Goal: Task Accomplishment & Management: Manage account settings

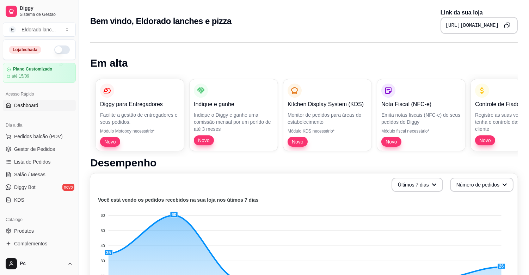
click at [61, 52] on button "button" at bounding box center [62, 49] width 16 height 8
click at [38, 145] on link "Gestor de Pedidos" at bounding box center [39, 149] width 73 height 11
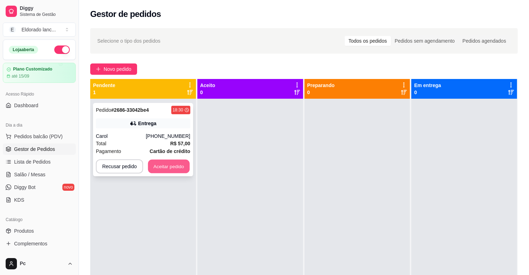
click at [174, 168] on button "Aceitar pedido" at bounding box center [169, 167] width 42 height 14
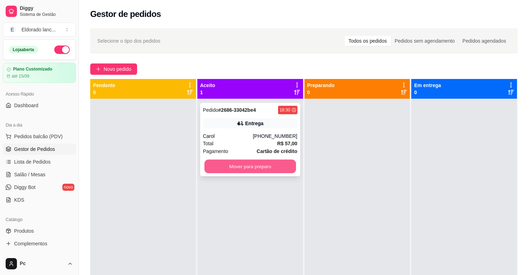
click at [262, 165] on button "Mover para preparo" at bounding box center [251, 167] width 92 height 14
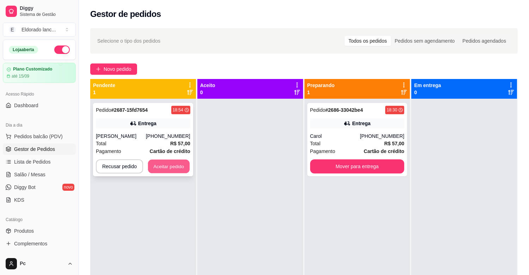
click at [164, 174] on button "Aceitar pedido" at bounding box center [169, 167] width 42 height 14
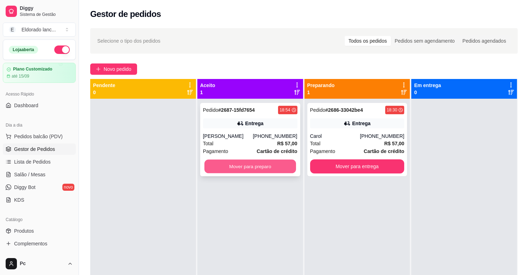
click at [258, 171] on button "Mover para preparo" at bounding box center [251, 167] width 92 height 14
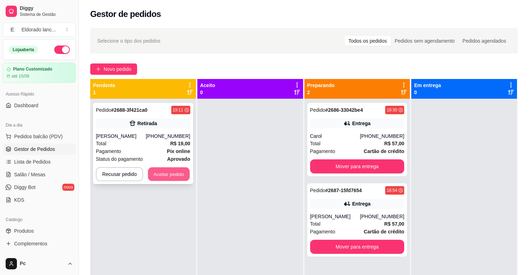
click at [160, 171] on button "Aceitar pedido" at bounding box center [169, 175] width 42 height 14
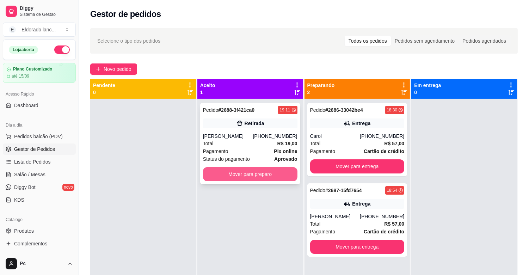
click at [257, 171] on button "Mover para preparo" at bounding box center [250, 174] width 95 height 14
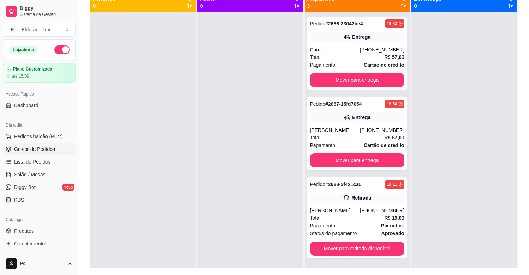
scroll to position [92, 0]
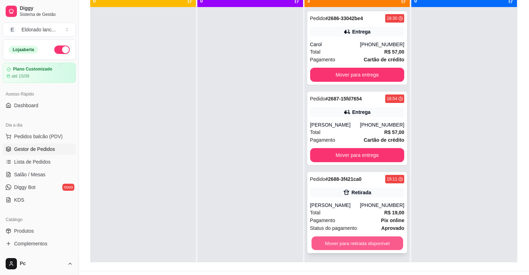
click at [387, 247] on button "Mover para retirada disponível" at bounding box center [358, 244] width 92 height 14
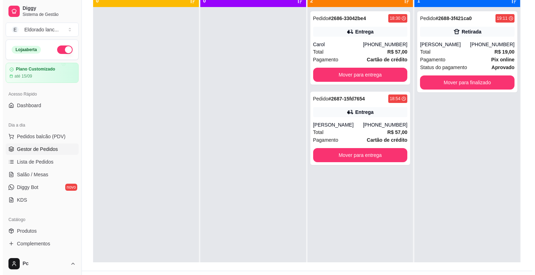
scroll to position [0, 0]
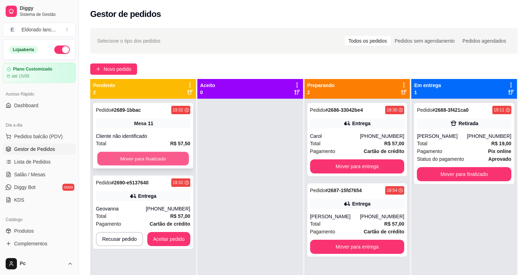
click at [176, 162] on button "Mover para finalizado" at bounding box center [143, 159] width 92 height 14
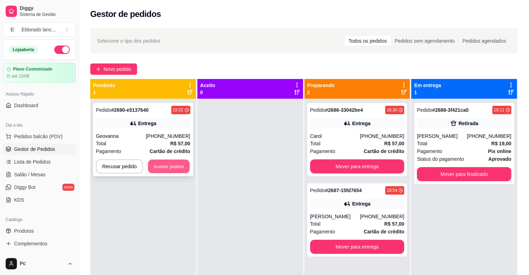
click at [163, 164] on button "Aceitar pedido" at bounding box center [169, 167] width 42 height 14
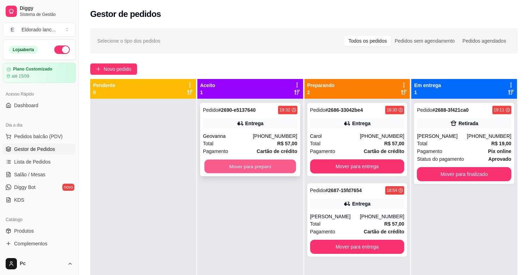
click at [236, 169] on button "Mover para preparo" at bounding box center [251, 167] width 92 height 14
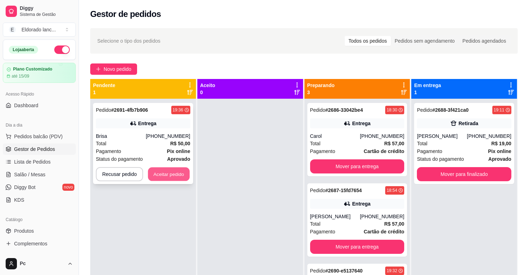
click at [164, 177] on button "Aceitar pedido" at bounding box center [169, 175] width 42 height 14
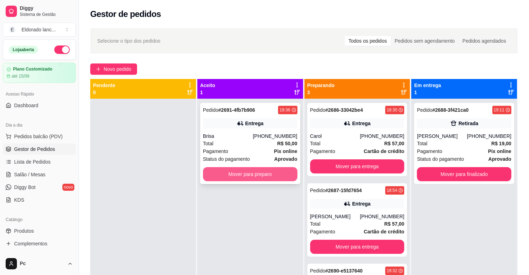
click at [216, 176] on button "Mover para preparo" at bounding box center [250, 174] width 95 height 14
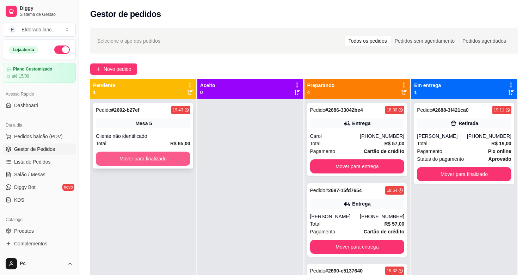
click at [136, 164] on button "Mover para finalizado" at bounding box center [143, 159] width 95 height 14
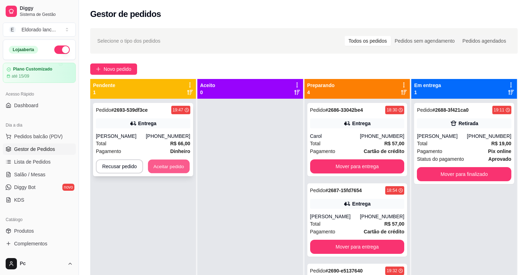
click at [180, 163] on button "Aceitar pedido" at bounding box center [169, 167] width 42 height 14
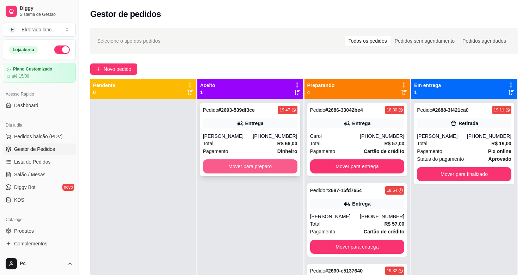
click at [250, 164] on button "Mover para preparo" at bounding box center [250, 166] width 95 height 14
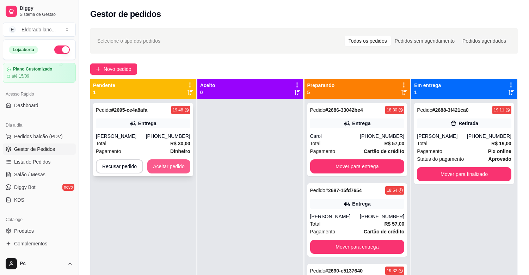
click at [162, 173] on button "Aceitar pedido" at bounding box center [168, 166] width 43 height 14
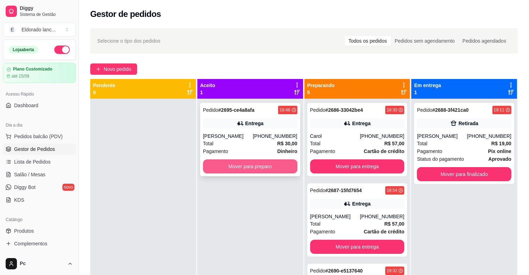
click at [277, 167] on button "Mover para preparo" at bounding box center [250, 166] width 95 height 14
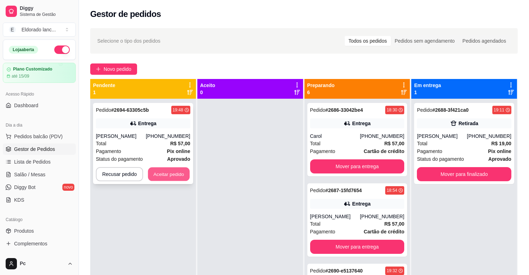
click at [159, 174] on button "Aceitar pedido" at bounding box center [169, 175] width 42 height 14
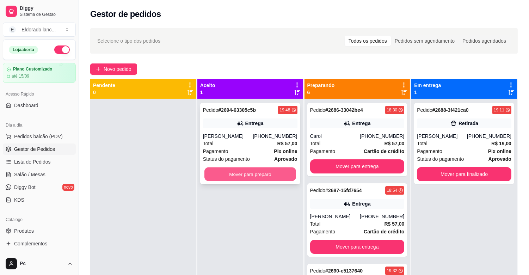
click at [235, 168] on button "Mover para preparo" at bounding box center [251, 175] width 92 height 14
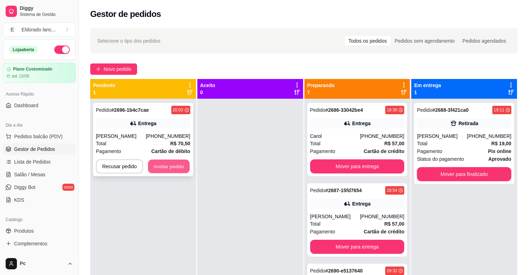
click at [169, 164] on button "Aceitar pedido" at bounding box center [169, 167] width 42 height 14
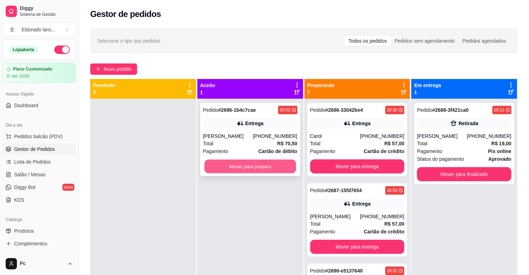
click at [247, 171] on button "Mover para preparo" at bounding box center [251, 167] width 92 height 14
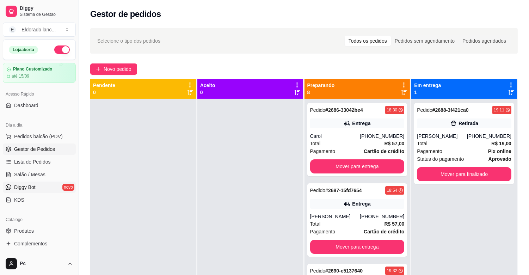
click at [63, 184] on link "Diggy Bot novo" at bounding box center [39, 187] width 73 height 11
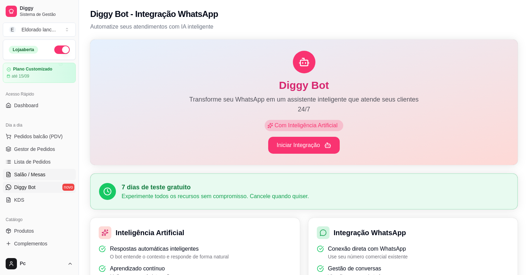
click at [29, 176] on span "Salão / Mesas" at bounding box center [29, 174] width 31 height 7
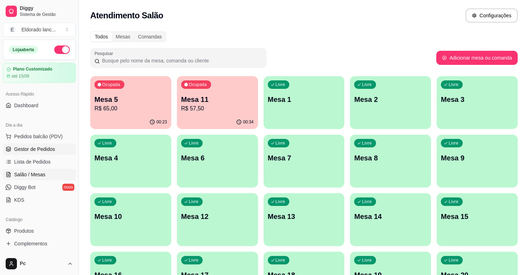
click at [49, 152] on span "Gestor de Pedidos" at bounding box center [34, 149] width 41 height 7
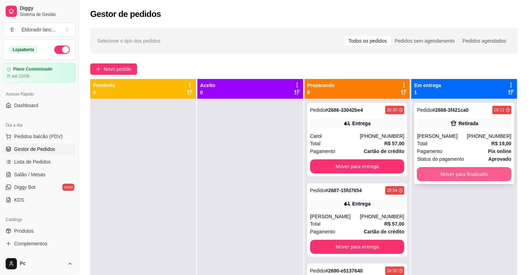
click at [435, 177] on button "Mover para finalizado" at bounding box center [464, 174] width 95 height 14
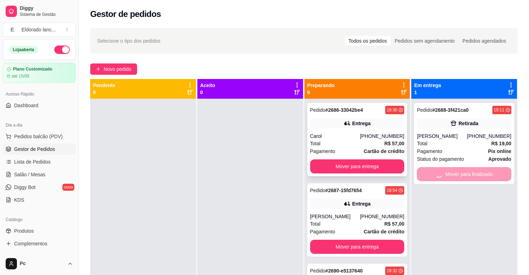
click at [362, 121] on div "Entrega" at bounding box center [361, 123] width 18 height 7
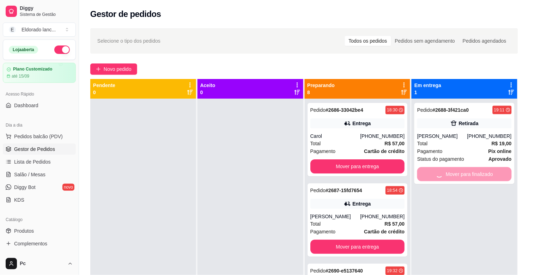
click at [394, 142] on strong "R$ 57,00" at bounding box center [394, 144] width 20 height 6
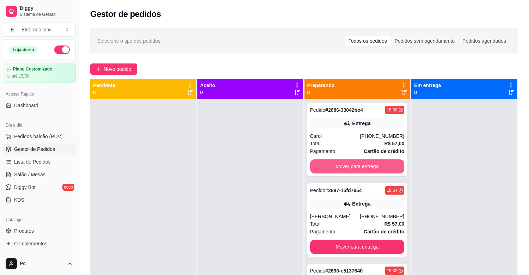
click at [384, 167] on button "Mover para entrega" at bounding box center [357, 166] width 95 height 14
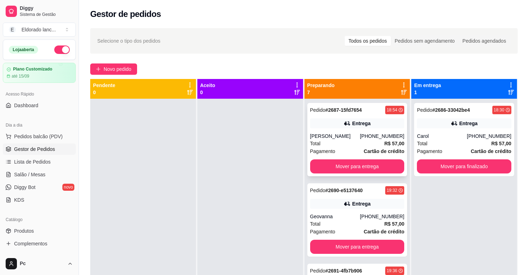
click at [355, 123] on div "Entrega" at bounding box center [361, 123] width 18 height 7
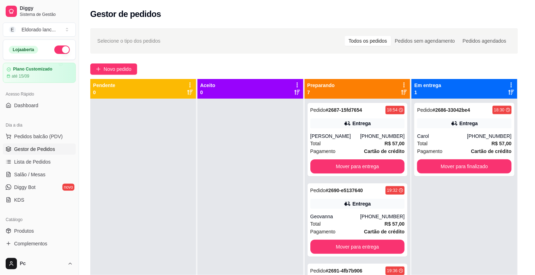
click at [391, 140] on div "[PHONE_NUMBER]" at bounding box center [382, 136] width 44 height 7
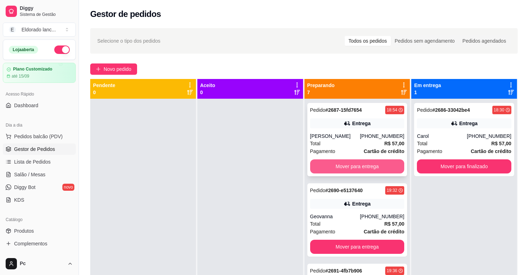
click at [380, 174] on button "Mover para entrega" at bounding box center [357, 166] width 95 height 14
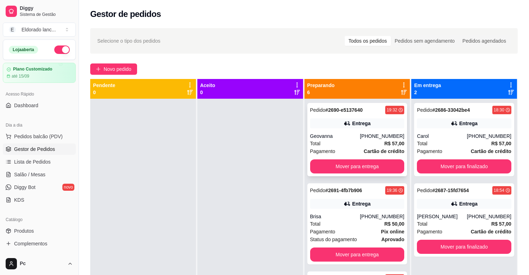
click at [371, 142] on div "Total R$ 57,00" at bounding box center [357, 144] width 95 height 8
click at [396, 151] on div "Pedido # 2690-e5137640 19:32 Entrega Geovanna [PHONE_NUMBER] Total R$ 57,00 Pag…" at bounding box center [358, 139] width 100 height 73
click at [389, 148] on strong "Cartão de crédito" at bounding box center [384, 151] width 41 height 6
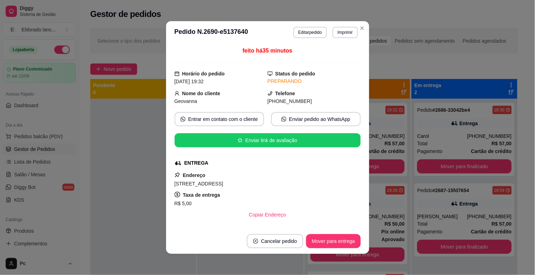
click at [316, 161] on div "ENTREGA" at bounding box center [267, 162] width 185 height 7
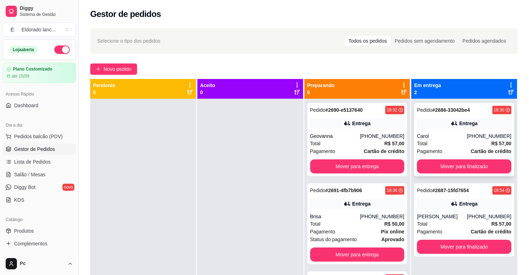
click at [439, 158] on div "Pedido # 2686-33042be4 18:30 Entrega Carol [PHONE_NUMBER] Total R$ 57,00 Pagame…" at bounding box center [464, 139] width 100 height 73
click at [443, 165] on button "Mover para finalizado" at bounding box center [464, 166] width 95 height 14
click at [443, 165] on div "Mover para finalizado" at bounding box center [464, 166] width 95 height 14
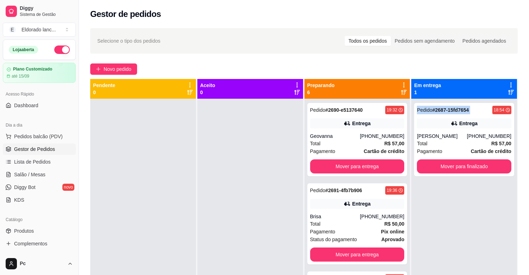
click at [443, 166] on div "Pedido # 2687-15fd7654 18:54 Entrega [PERSON_NAME] [PHONE_NUMBER] Total R$ 57,0…" at bounding box center [464, 139] width 100 height 73
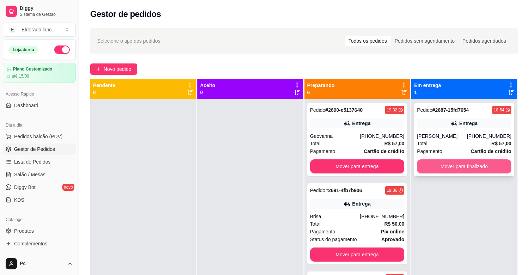
click at [432, 174] on button "Mover para finalizado" at bounding box center [464, 166] width 95 height 14
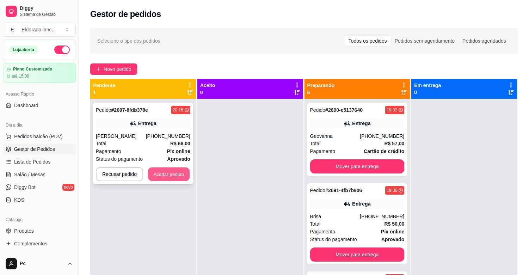
click at [165, 176] on button "Aceitar pedido" at bounding box center [169, 175] width 42 height 14
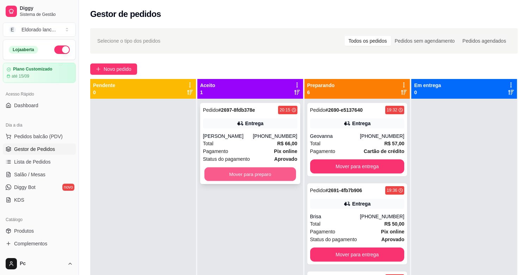
click at [227, 173] on button "Mover para preparo" at bounding box center [251, 175] width 92 height 14
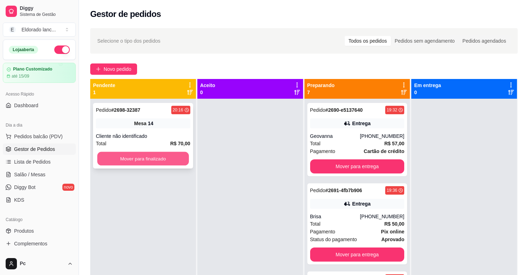
click at [186, 161] on button "Mover para finalizado" at bounding box center [143, 159] width 92 height 14
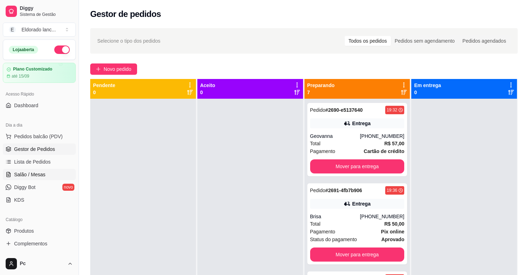
click at [40, 175] on span "Salão / Mesas" at bounding box center [29, 174] width 31 height 7
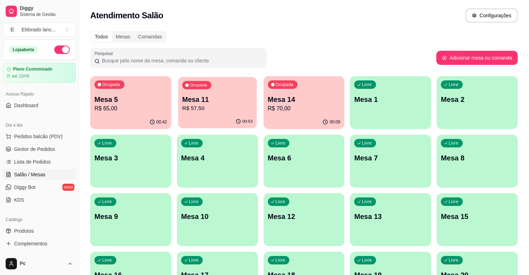
click at [215, 124] on div "00:53" at bounding box center [217, 121] width 79 height 13
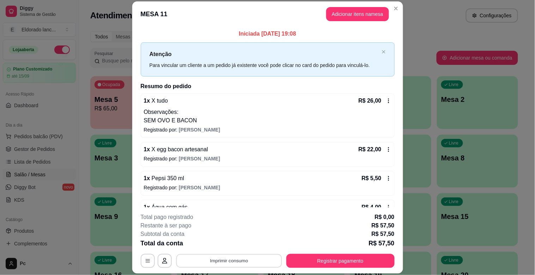
click at [240, 254] on button "Imprimir consumo" at bounding box center [229, 261] width 106 height 14
click at [234, 246] on button "IMPRESSORA" at bounding box center [228, 244] width 49 height 11
click at [337, 260] on button "Registrar pagamento" at bounding box center [340, 261] width 105 height 14
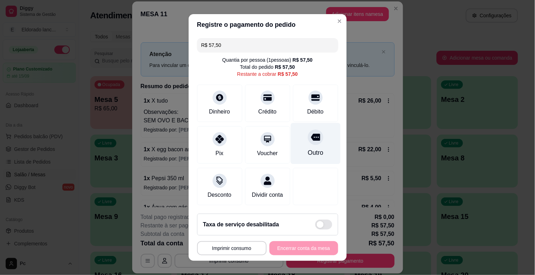
click at [309, 131] on div at bounding box center [316, 137] width 16 height 16
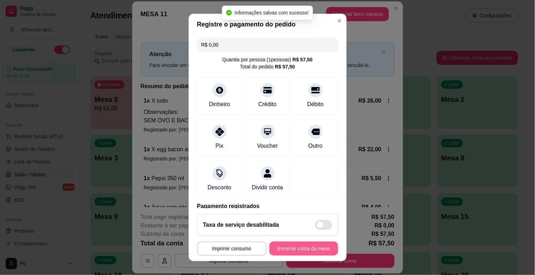
type input "R$ 0,00"
click at [302, 249] on button "Encerrar conta da mesa" at bounding box center [303, 249] width 69 height 14
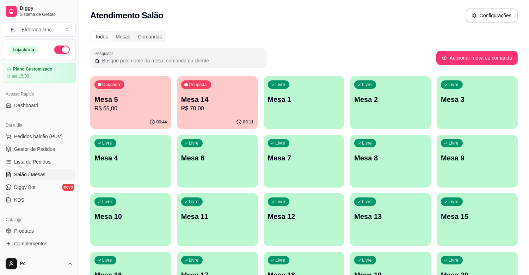
click at [138, 121] on div "00:44" at bounding box center [130, 122] width 81 height 14
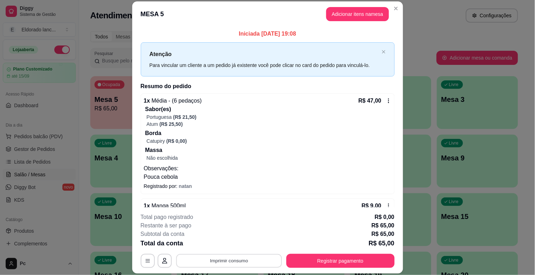
click at [226, 265] on button "Imprimir consumo" at bounding box center [229, 261] width 106 height 14
click at [231, 245] on button "IMPRESSORA" at bounding box center [228, 244] width 49 height 11
click at [314, 261] on button "Registrar pagamento" at bounding box center [340, 261] width 105 height 14
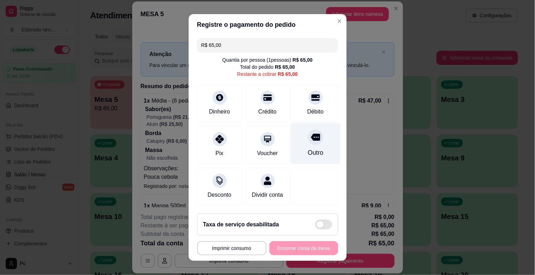
click at [297, 142] on div "Outro" at bounding box center [316, 143] width 50 height 41
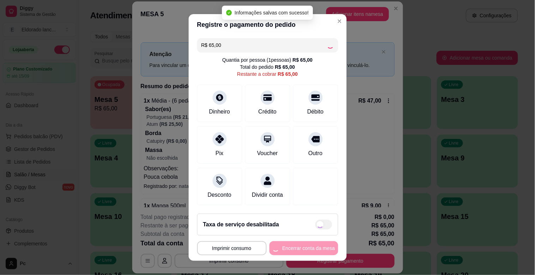
type input "R$ 0,00"
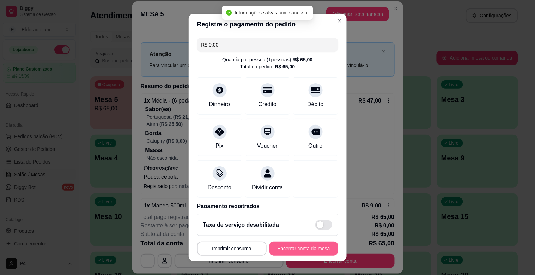
click at [292, 244] on button "Encerrar conta da mesa" at bounding box center [303, 249] width 69 height 14
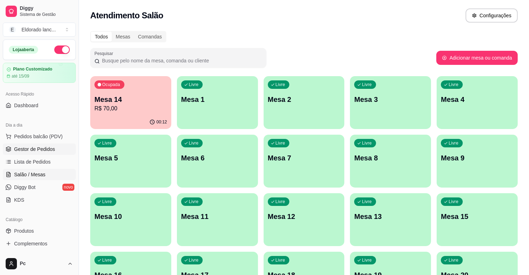
click at [37, 147] on span "Gestor de Pedidos" at bounding box center [34, 149] width 41 height 7
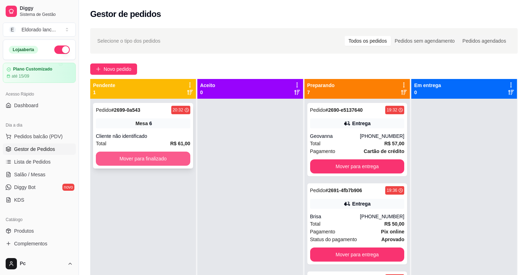
click at [155, 152] on button "Mover para finalizado" at bounding box center [143, 159] width 95 height 14
click at [124, 153] on button "Mover para finalizado" at bounding box center [143, 159] width 92 height 14
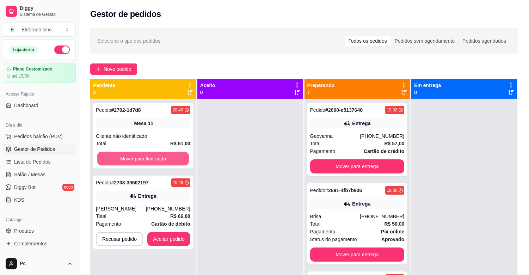
click at [124, 153] on button "Mover para finalizado" at bounding box center [143, 159] width 92 height 14
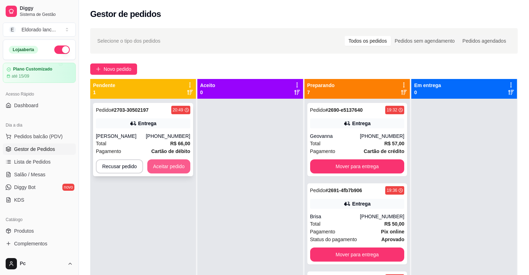
click at [160, 163] on button "Aceitar pedido" at bounding box center [168, 166] width 43 height 14
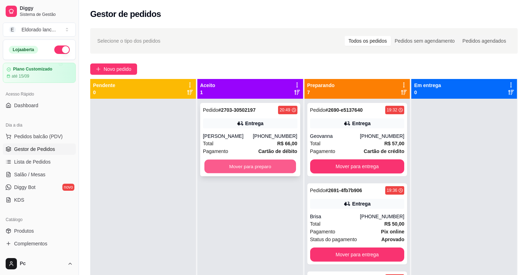
click at [215, 166] on button "Mover para preparo" at bounding box center [251, 167] width 92 height 14
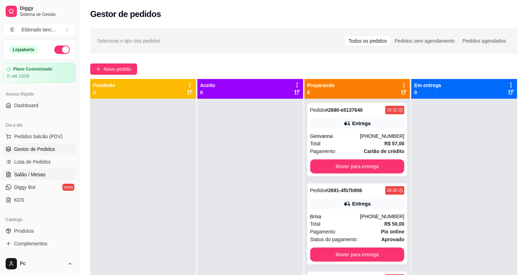
click at [18, 178] on link "Salão / Mesas" at bounding box center [39, 174] width 73 height 11
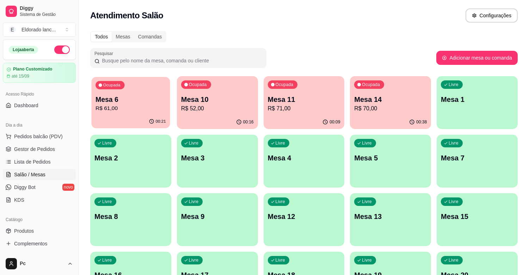
click at [98, 101] on p "Mesa 6" at bounding box center [131, 100] width 71 height 10
click at [130, 97] on p "Mesa 6" at bounding box center [131, 100] width 71 height 10
click at [47, 152] on span "Gestor de Pedidos" at bounding box center [34, 149] width 41 height 7
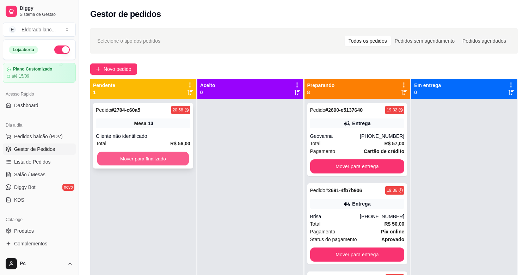
click at [145, 160] on button "Mover para finalizado" at bounding box center [143, 159] width 92 height 14
click at [145, 156] on button "Mover para finalizado" at bounding box center [143, 159] width 92 height 14
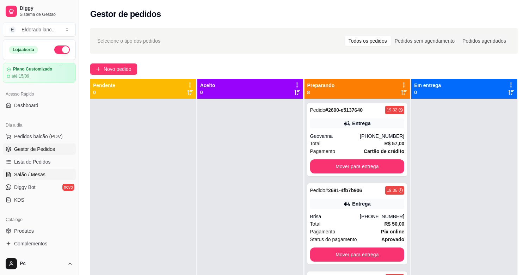
click at [30, 180] on link "Salão / Mesas" at bounding box center [39, 174] width 73 height 11
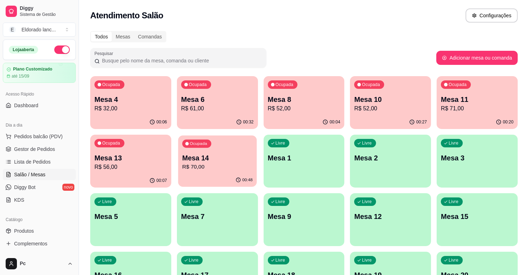
click at [195, 164] on p "R$ 70,00" at bounding box center [217, 167] width 71 height 8
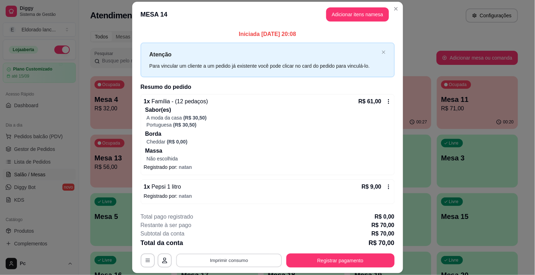
click at [204, 260] on button "Imprimir consumo" at bounding box center [229, 261] width 106 height 14
click at [224, 244] on button "IMPRESSORA" at bounding box center [228, 244] width 49 height 11
click at [304, 256] on button "Registrar pagamento" at bounding box center [340, 261] width 108 height 14
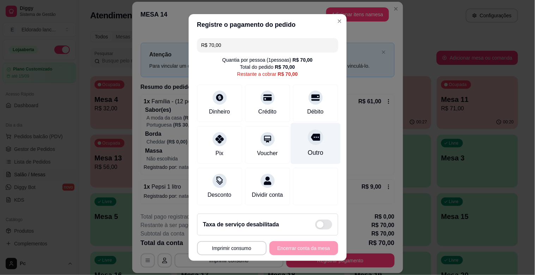
click at [294, 144] on div "Outro" at bounding box center [316, 143] width 50 height 41
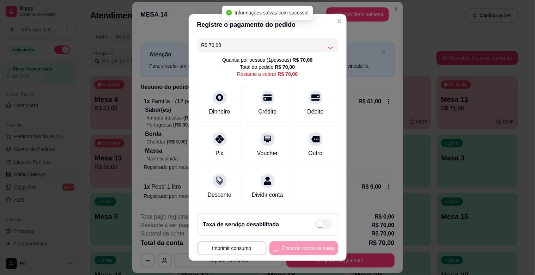
type input "R$ 0,00"
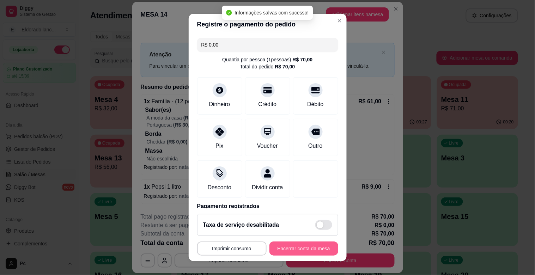
click at [309, 254] on button "Encerrar conta da mesa" at bounding box center [303, 249] width 69 height 14
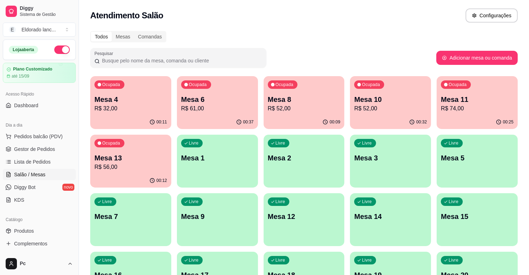
click at [133, 168] on p "R$ 56,00" at bounding box center [131, 167] width 73 height 8
click at [28, 166] on link "Lista de Pedidos" at bounding box center [39, 161] width 73 height 11
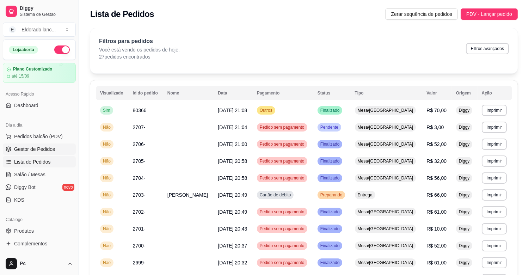
click at [31, 150] on span "Gestor de Pedidos" at bounding box center [34, 149] width 41 height 7
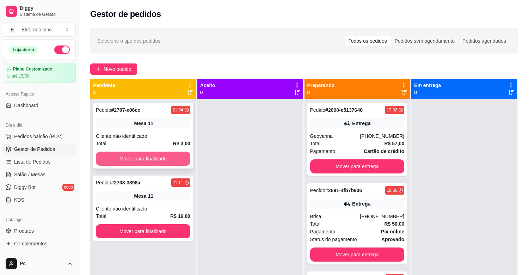
click at [154, 160] on button "Mover para finalizado" at bounding box center [143, 159] width 95 height 14
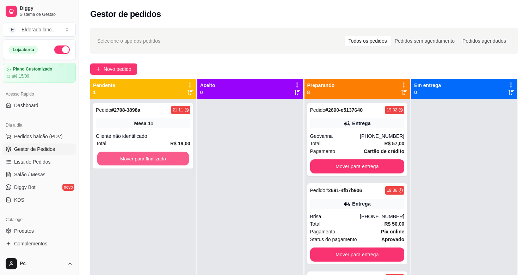
click at [154, 160] on button "Mover para finalizado" at bounding box center [143, 159] width 92 height 14
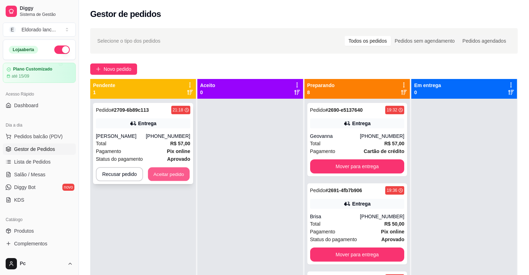
click at [171, 179] on button "Aceitar pedido" at bounding box center [169, 175] width 42 height 14
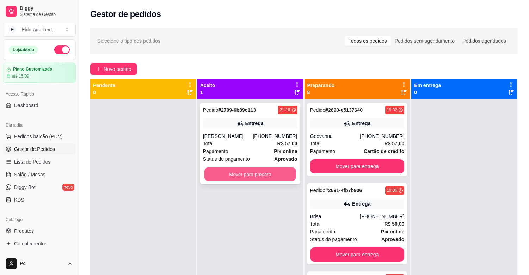
click at [257, 171] on button "Mover para preparo" at bounding box center [251, 175] width 92 height 14
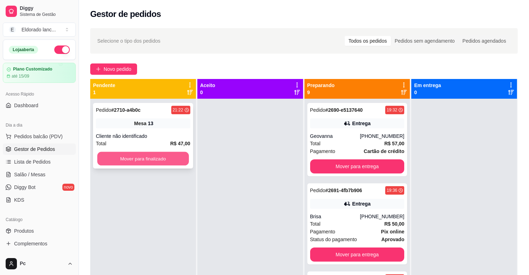
click at [153, 160] on button "Mover para finalizado" at bounding box center [143, 159] width 92 height 14
click at [150, 157] on button "Mover para finalizado" at bounding box center [143, 159] width 92 height 14
click at [150, 157] on button "Mover para finalizado" at bounding box center [143, 159] width 95 height 14
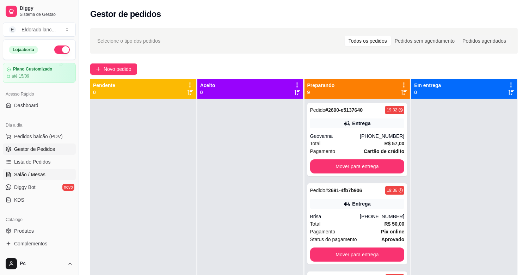
click at [50, 178] on link "Salão / Mesas" at bounding box center [39, 174] width 73 height 11
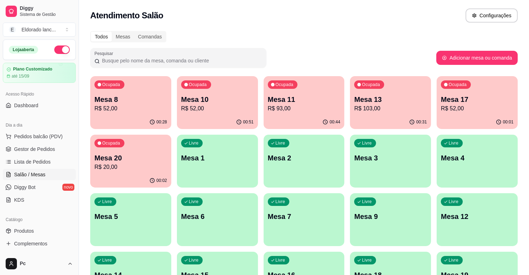
click at [510, 98] on p "Mesa 17" at bounding box center [477, 100] width 73 height 10
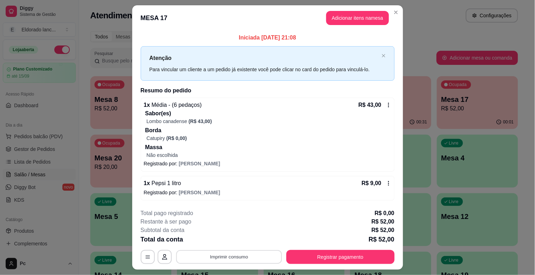
click at [207, 258] on button "Imprimir consumo" at bounding box center [229, 257] width 106 height 14
click at [227, 241] on button "IMPRESSORA" at bounding box center [228, 240] width 49 height 11
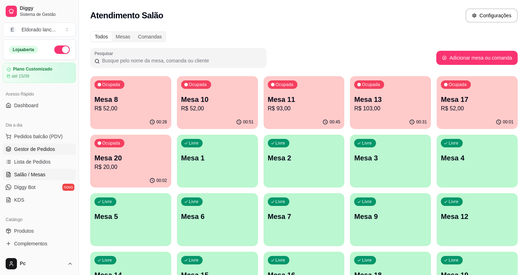
click at [47, 147] on span "Gestor de Pedidos" at bounding box center [34, 149] width 41 height 7
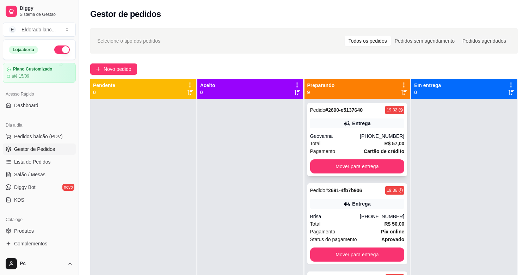
click at [327, 123] on div "Entrega" at bounding box center [357, 124] width 95 height 10
click at [368, 167] on button "Mover para entrega" at bounding box center [358, 167] width 92 height 14
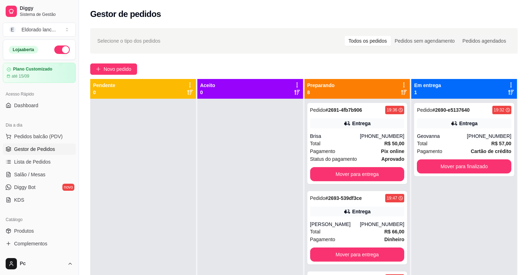
click at [348, 119] on div "Entrega" at bounding box center [357, 124] width 95 height 10
click at [371, 178] on button "Mover para entrega" at bounding box center [357, 174] width 95 height 14
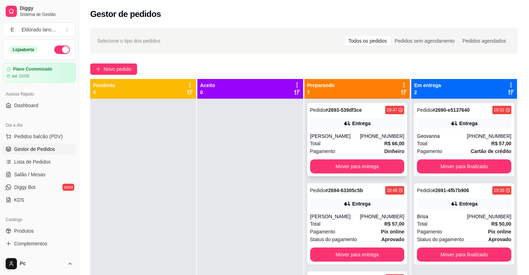
click at [364, 140] on div "Total R$ 66,00" at bounding box center [357, 144] width 95 height 8
click at [378, 160] on button "Mover para entrega" at bounding box center [358, 167] width 92 height 14
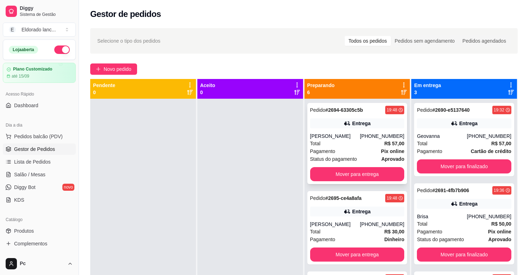
click at [371, 130] on div "Pedido # 2694-63305c5b 19:48 Entrega [PERSON_NAME] [PHONE_NUMBER] Total R$ 57,0…" at bounding box center [358, 143] width 100 height 81
click at [371, 175] on button "Mover para entrega" at bounding box center [358, 175] width 92 height 14
drag, startPoint x: 353, startPoint y: 138, endPoint x: 401, endPoint y: 135, distance: 47.7
click at [401, 135] on div "Pedido # 2694-63305c5b 19:48 Entrega [PERSON_NAME] [PHONE_NUMBER] Total R$ 57,0…" at bounding box center [358, 236] width 106 height 275
click at [358, 110] on strong "# 2694-63305c5b" at bounding box center [345, 110] width 38 height 6
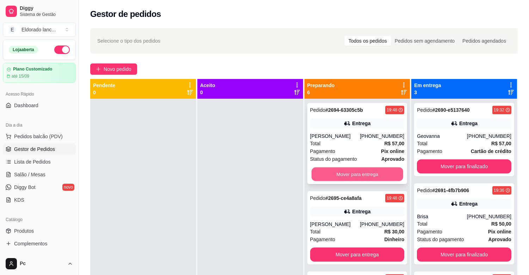
click at [382, 172] on button "Mover para entrega" at bounding box center [358, 175] width 92 height 14
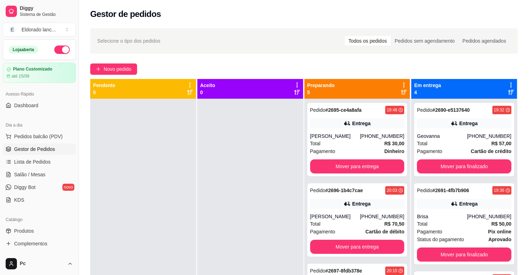
click at [351, 117] on div "Pedido # 2695-ce4a8afa 19:48 [PERSON_NAME] [PHONE_NUMBER] Total R$ 30,00 Pagame…" at bounding box center [358, 139] width 100 height 73
click at [384, 164] on button "Mover para entrega" at bounding box center [358, 167] width 92 height 14
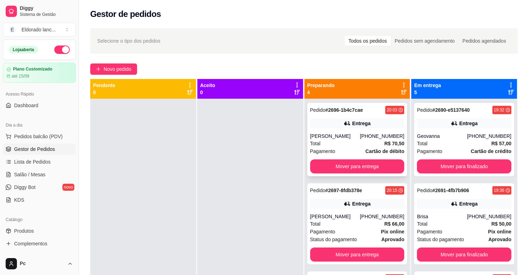
click at [370, 135] on div "[PHONE_NUMBER]" at bounding box center [382, 136] width 44 height 7
click at [379, 171] on button "Mover para entrega" at bounding box center [358, 167] width 92 height 14
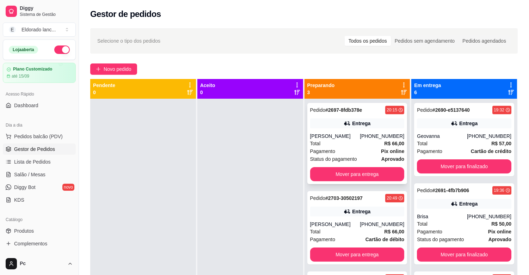
click at [352, 120] on div "Entrega" at bounding box center [361, 123] width 18 height 7
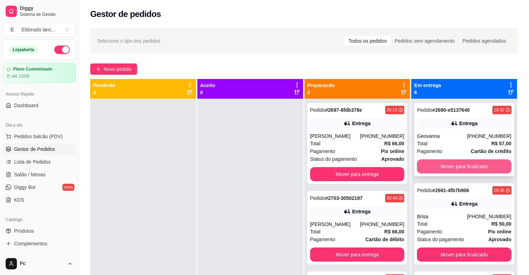
click at [447, 171] on button "Mover para finalizado" at bounding box center [464, 166] width 95 height 14
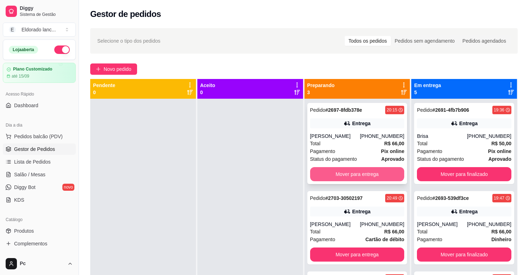
click at [384, 175] on button "Mover para entrega" at bounding box center [357, 174] width 95 height 14
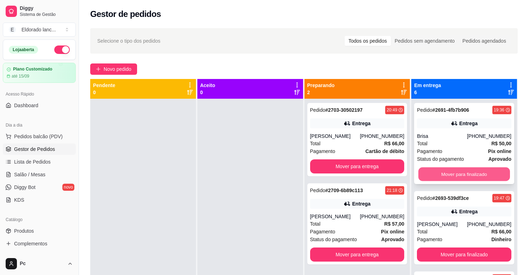
click at [444, 174] on button "Mover para finalizado" at bounding box center [465, 175] width 92 height 14
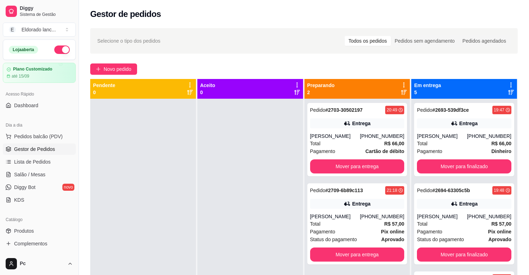
click at [444, 174] on div "Pedido # 2693-539df3ce 19:47 Entrega [PERSON_NAME] [PHONE_NUMBER] Total R$ 66,0…" at bounding box center [464, 139] width 100 height 73
click at [447, 169] on button "Mover para finalizado" at bounding box center [465, 167] width 92 height 14
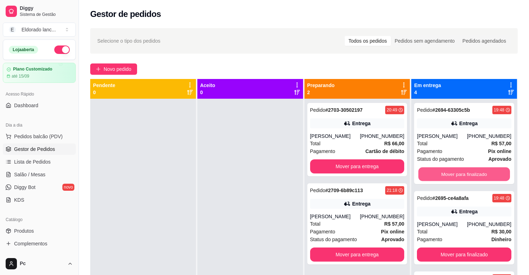
click at [447, 169] on button "Mover para finalizado" at bounding box center [465, 175] width 92 height 14
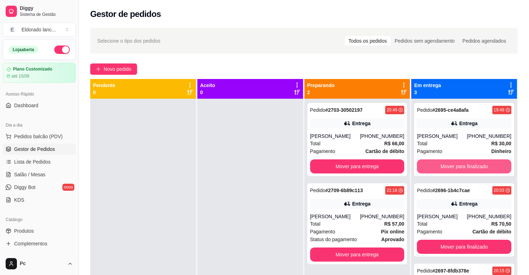
click at [447, 169] on button "Mover para finalizado" at bounding box center [464, 166] width 95 height 14
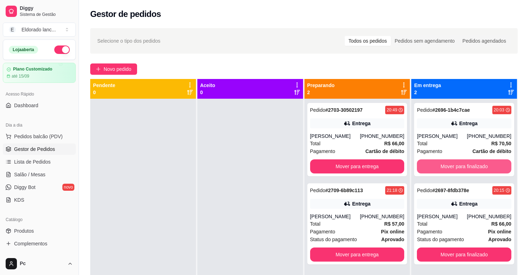
click at [447, 169] on button "Mover para finalizado" at bounding box center [464, 166] width 95 height 14
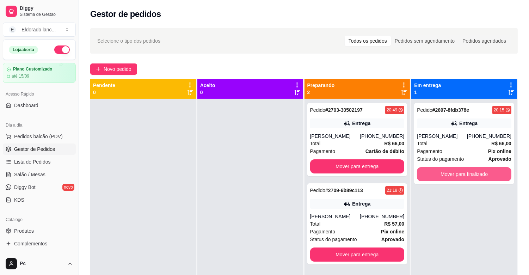
click at [447, 169] on button "Mover para finalizado" at bounding box center [464, 174] width 95 height 14
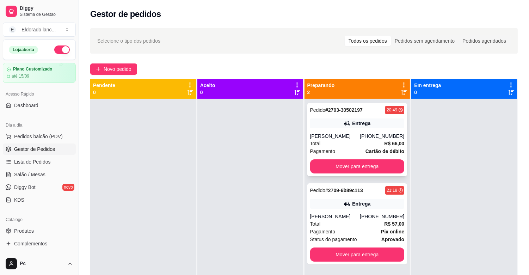
click at [346, 141] on div "Total R$ 66,00" at bounding box center [357, 144] width 95 height 8
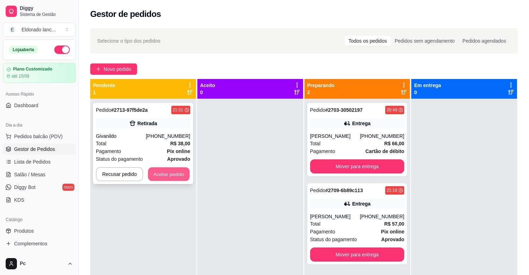
click at [180, 174] on button "Aceitar pedido" at bounding box center [169, 175] width 42 height 14
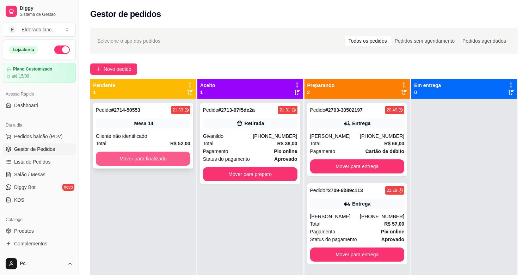
click at [168, 162] on button "Mover para finalizado" at bounding box center [143, 159] width 95 height 14
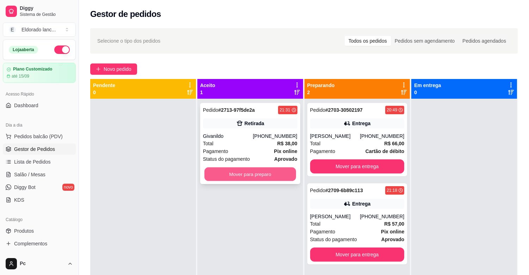
click at [230, 168] on button "Mover para preparo" at bounding box center [251, 175] width 92 height 14
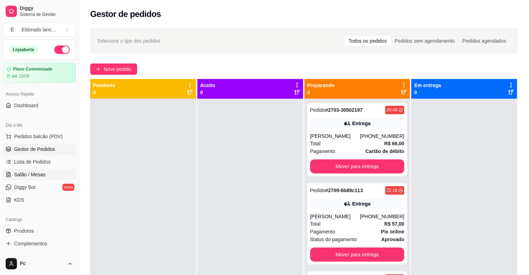
click at [33, 179] on link "Salão / Mesas" at bounding box center [39, 174] width 73 height 11
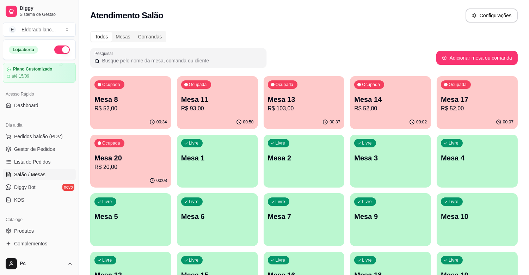
click at [297, 104] on p "R$ 103,00" at bounding box center [304, 108] width 73 height 8
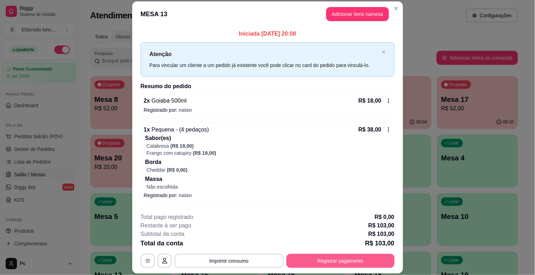
click at [318, 265] on button "Registrar pagamento" at bounding box center [340, 261] width 108 height 14
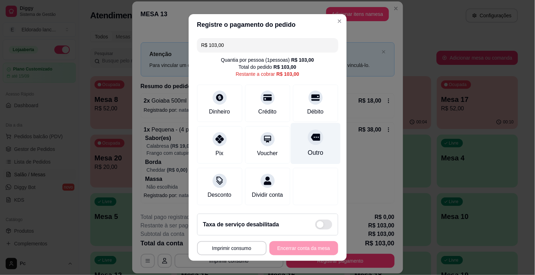
click at [297, 147] on div "Outro" at bounding box center [316, 143] width 50 height 41
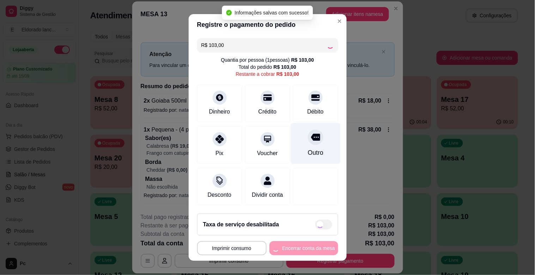
type input "R$ 0,00"
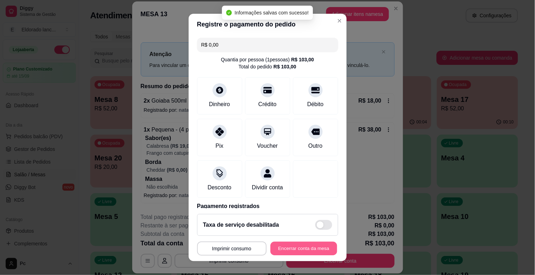
click at [280, 244] on button "Encerrar conta da mesa" at bounding box center [304, 249] width 67 height 14
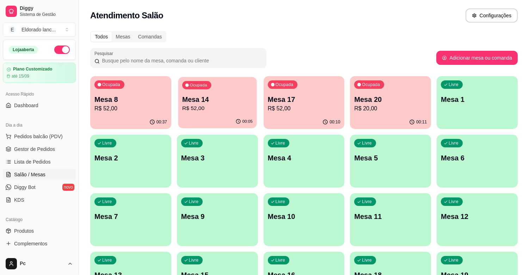
click at [223, 114] on div "Ocupada Mesa 14 R$ 52,00" at bounding box center [217, 96] width 79 height 38
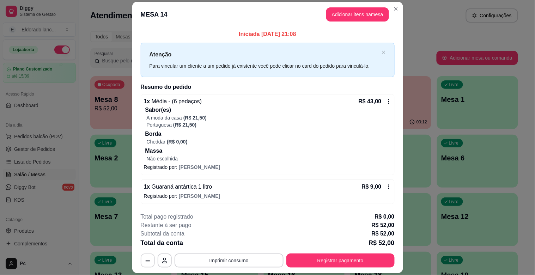
click at [145, 263] on button "button" at bounding box center [148, 261] width 14 height 14
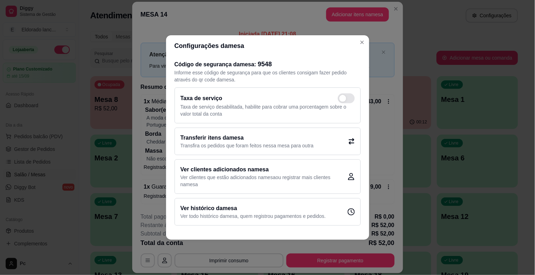
click at [209, 141] on h2 "Transferir itens da mesa" at bounding box center [247, 138] width 133 height 8
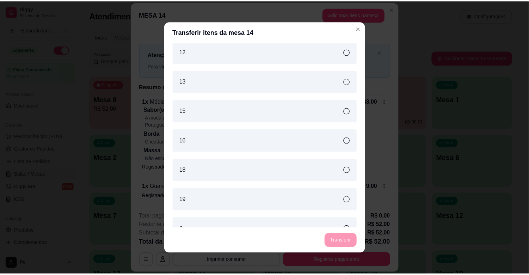
scroll to position [107, 0]
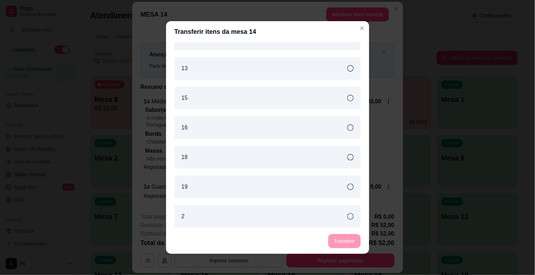
click at [323, 96] on div "15" at bounding box center [268, 98] width 186 height 23
click at [337, 244] on button "Transferir" at bounding box center [344, 241] width 32 height 14
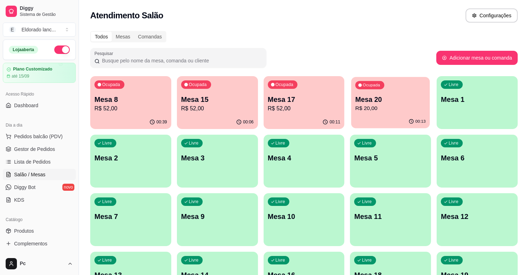
click at [375, 110] on p "R$ 20,00" at bounding box center [391, 108] width 71 height 8
click at [47, 147] on span "Gestor de Pedidos" at bounding box center [34, 149] width 41 height 7
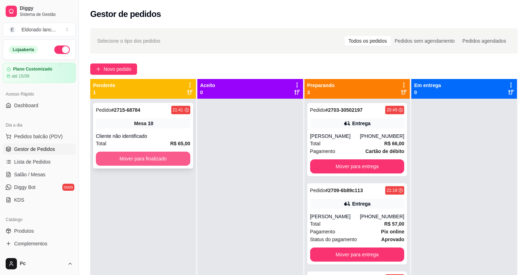
click at [156, 161] on button "Mover para finalizado" at bounding box center [143, 159] width 95 height 14
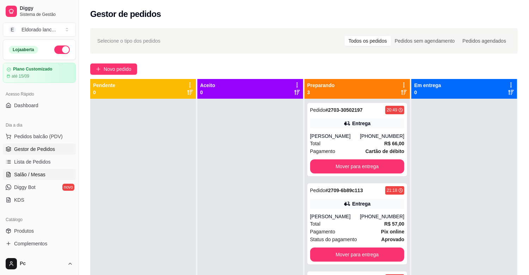
click at [28, 171] on span "Salão / Mesas" at bounding box center [29, 174] width 31 height 7
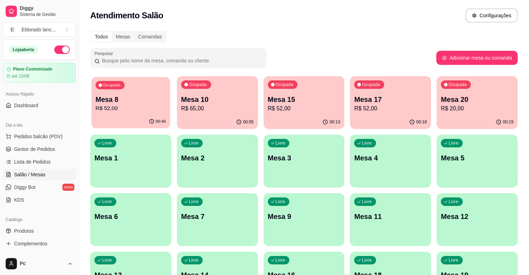
click at [106, 109] on p "R$ 52,00" at bounding box center [131, 108] width 71 height 8
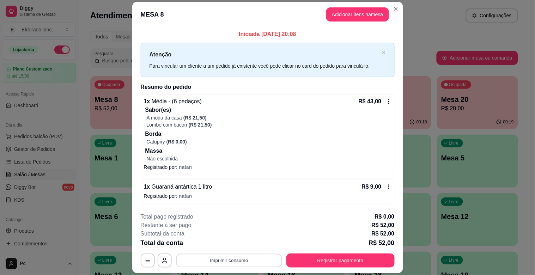
click at [248, 259] on button "Imprimir consumo" at bounding box center [229, 261] width 106 height 14
click at [229, 245] on button "IMPRESSORA" at bounding box center [228, 244] width 51 height 11
click at [363, 265] on button "Registrar pagamento" at bounding box center [340, 261] width 105 height 14
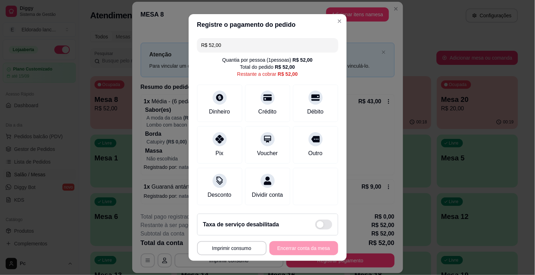
click at [306, 166] on div "R$ 52,00 Quantia por pessoa ( 1 pessoas) R$ 52,00 Total do pedido R$ 52,00 Rest…" at bounding box center [268, 121] width 158 height 173
click at [308, 148] on div "Outro" at bounding box center [316, 152] width 16 height 9
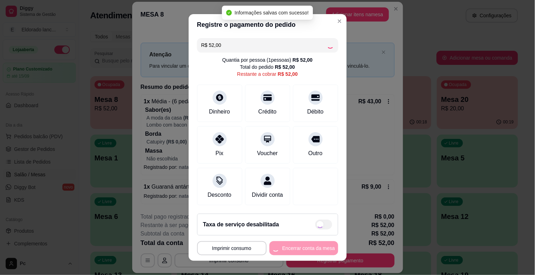
type input "R$ 0,00"
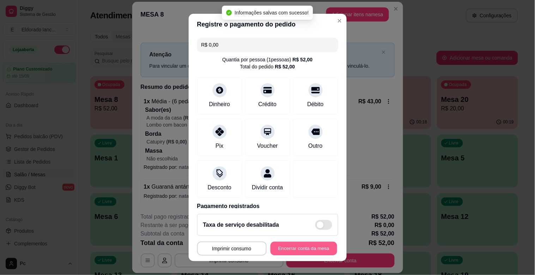
click at [292, 250] on button "Encerrar conta da mesa" at bounding box center [304, 249] width 67 height 14
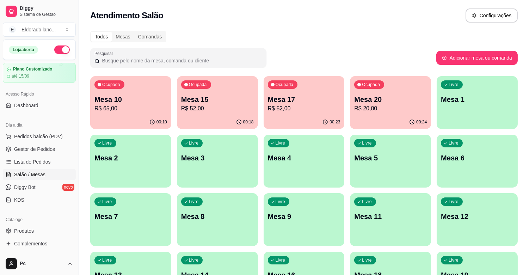
click at [394, 105] on p "R$ 20,00" at bounding box center [390, 108] width 73 height 8
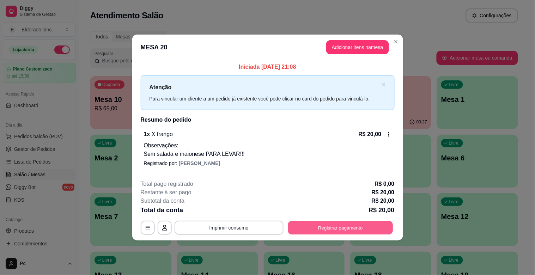
click at [323, 227] on button "Registrar pagamento" at bounding box center [340, 228] width 105 height 14
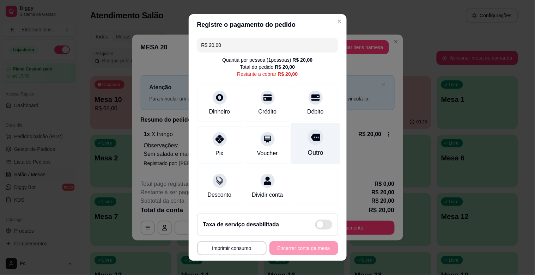
click at [308, 132] on div at bounding box center [316, 137] width 16 height 16
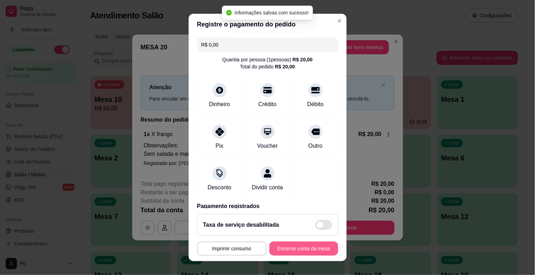
type input "R$ 0,00"
click at [306, 247] on button "Encerrar conta da mesa" at bounding box center [303, 249] width 69 height 14
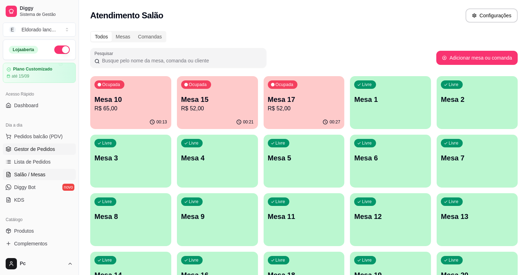
click at [32, 153] on link "Gestor de Pedidos" at bounding box center [39, 149] width 73 height 11
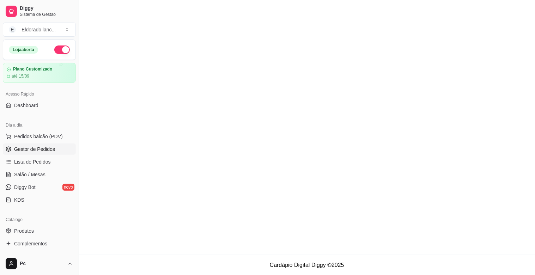
click at [26, 147] on span "Gestor de Pedidos" at bounding box center [34, 149] width 41 height 7
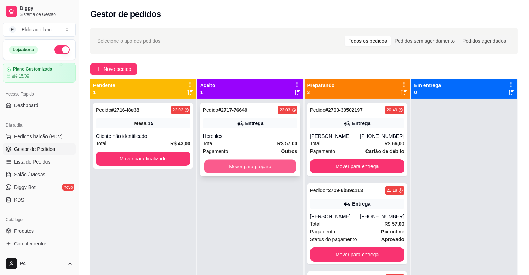
click at [222, 170] on button "Mover para preparo" at bounding box center [251, 167] width 92 height 14
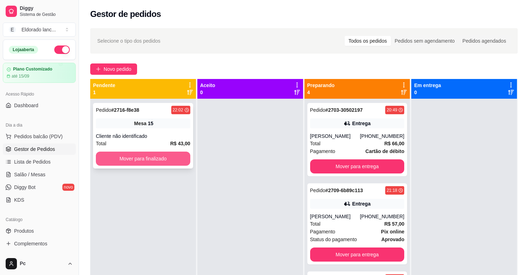
click at [172, 154] on button "Mover para finalizado" at bounding box center [143, 159] width 95 height 14
click at [172, 154] on button "Mover para finalizado" at bounding box center [143, 159] width 92 height 14
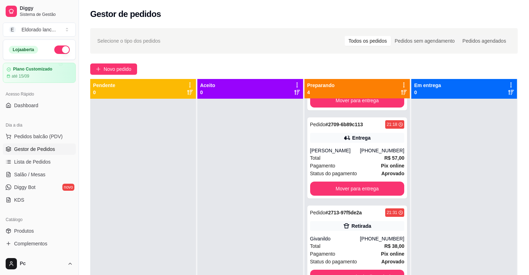
scroll to position [69, 0]
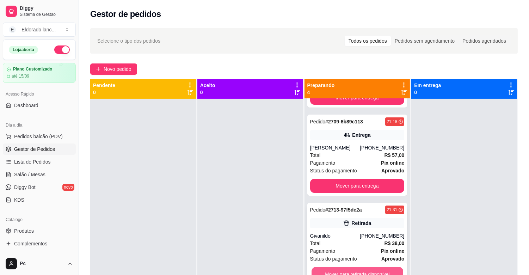
click at [364, 272] on button "Mover para retirada disponível" at bounding box center [358, 274] width 92 height 14
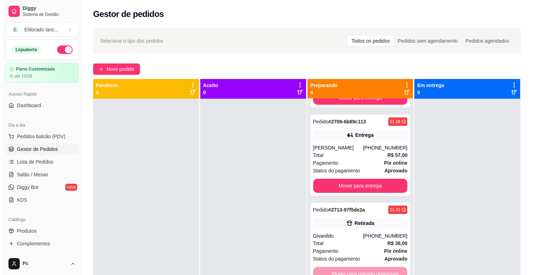
scroll to position [0, 0]
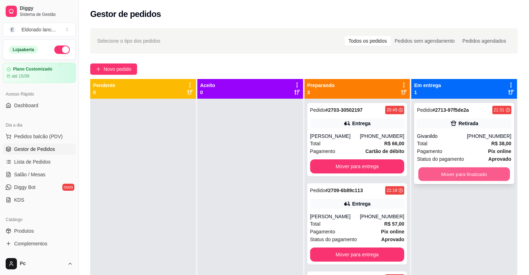
click at [491, 180] on button "Mover para finalizado" at bounding box center [465, 175] width 92 height 14
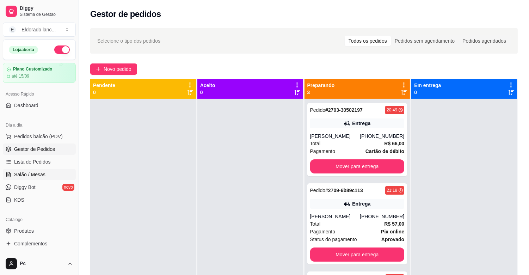
click at [32, 170] on link "Salão / Mesas" at bounding box center [39, 174] width 73 height 11
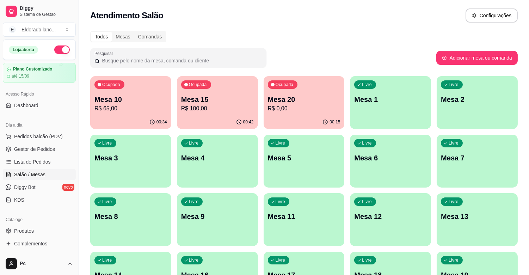
click at [323, 89] on div "Ocupada Mesa 20 R$ 0,00" at bounding box center [304, 95] width 81 height 39
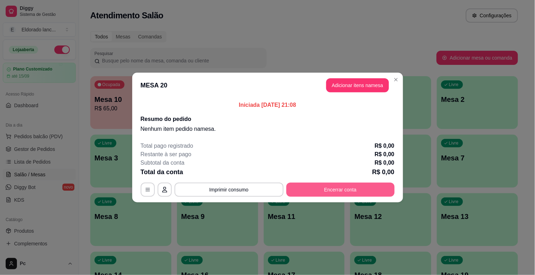
click at [316, 192] on button "Encerrar conta" at bounding box center [340, 190] width 108 height 14
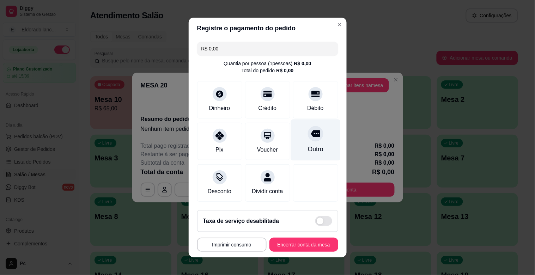
click at [303, 140] on div "Outro" at bounding box center [316, 140] width 50 height 41
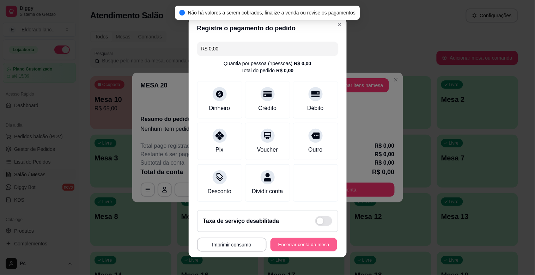
click at [288, 243] on button "Encerrar conta da mesa" at bounding box center [304, 245] width 67 height 14
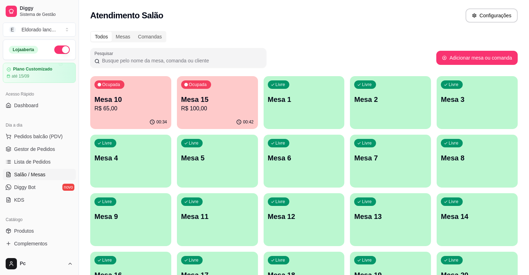
click at [204, 110] on p "R$ 100,00" at bounding box center [217, 108] width 73 height 8
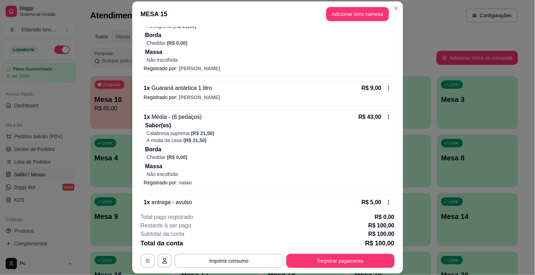
scroll to position [114, 0]
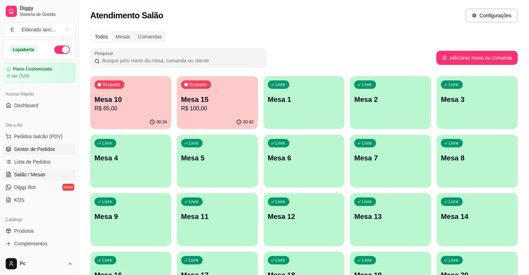
click at [58, 147] on link "Gestor de Pedidos" at bounding box center [39, 149] width 73 height 11
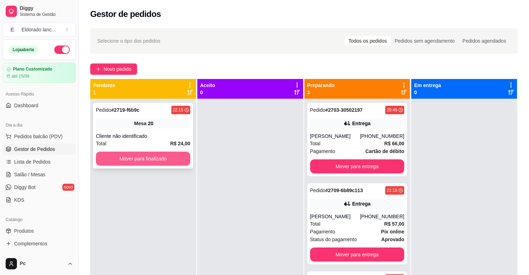
click at [141, 164] on button "Mover para finalizado" at bounding box center [143, 159] width 95 height 14
click at [170, 163] on button "Mover para finalizado" at bounding box center [143, 159] width 95 height 14
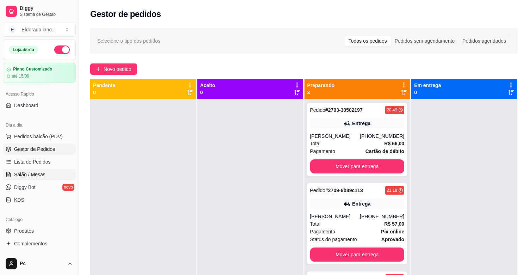
click at [35, 177] on span "Salão / Mesas" at bounding box center [29, 174] width 31 height 7
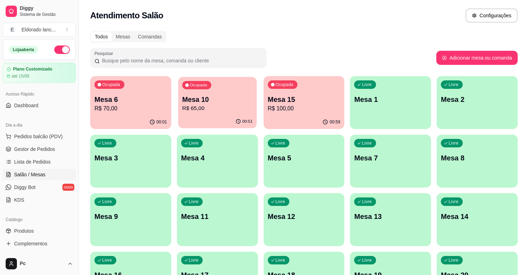
click at [204, 100] on p "Mesa 10" at bounding box center [217, 100] width 71 height 10
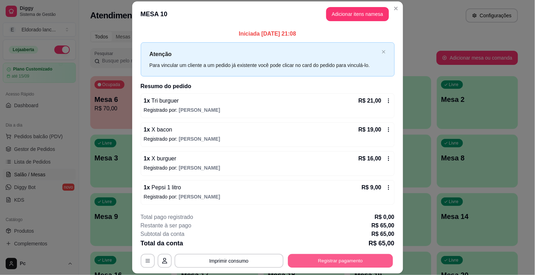
click at [288, 257] on button "Registrar pagamento" at bounding box center [340, 261] width 105 height 14
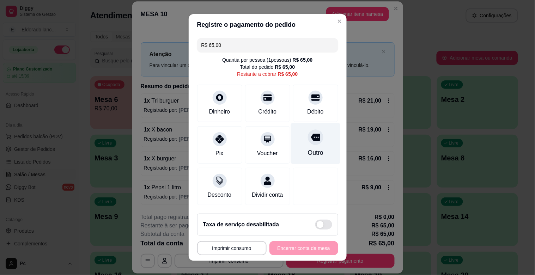
click at [308, 156] on div "Outro" at bounding box center [316, 152] width 16 height 9
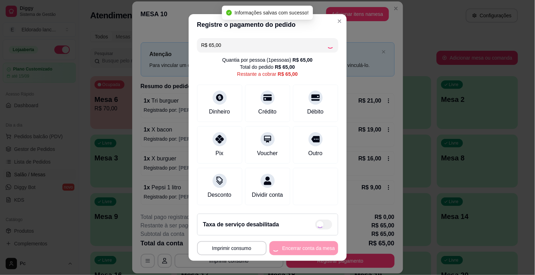
type input "R$ 0,00"
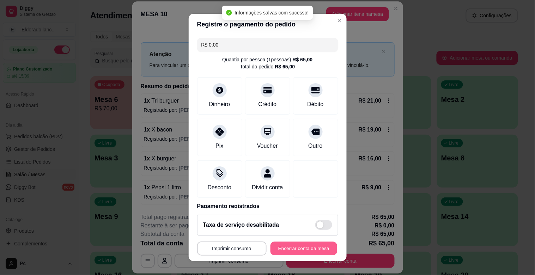
click at [299, 248] on button "Encerrar conta da mesa" at bounding box center [304, 249] width 67 height 14
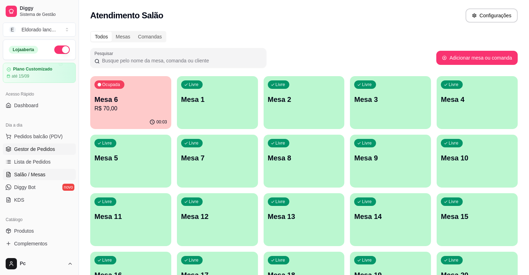
click at [41, 154] on link "Gestor de Pedidos" at bounding box center [39, 149] width 73 height 11
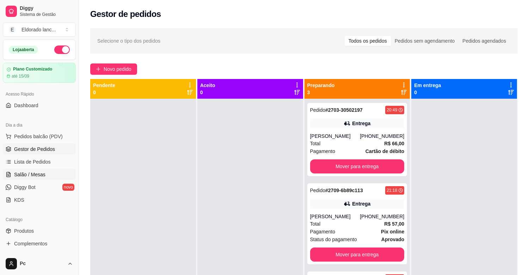
click at [26, 178] on link "Salão / Mesas" at bounding box center [39, 174] width 73 height 11
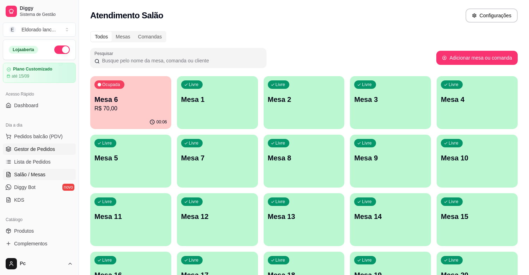
click at [26, 153] on link "Gestor de Pedidos" at bounding box center [39, 149] width 73 height 11
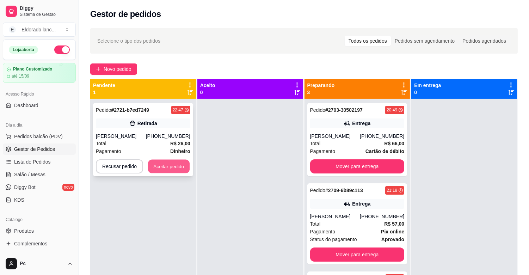
click at [164, 161] on button "Aceitar pedido" at bounding box center [169, 167] width 42 height 14
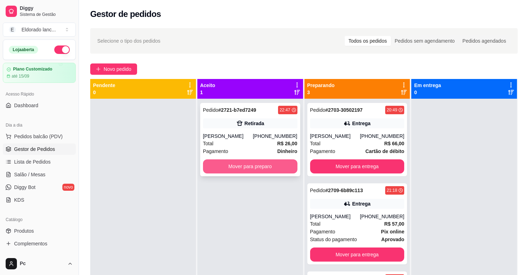
click at [237, 164] on button "Mover para preparo" at bounding box center [250, 166] width 95 height 14
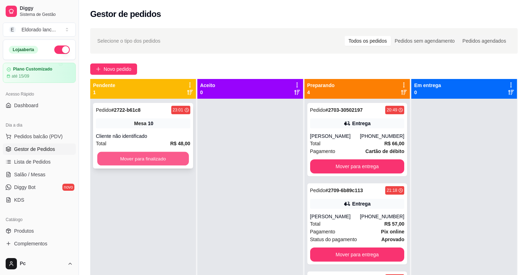
click at [160, 161] on button "Mover para finalizado" at bounding box center [143, 159] width 92 height 14
click at [159, 161] on button "Mover para finalizado" at bounding box center [143, 159] width 95 height 14
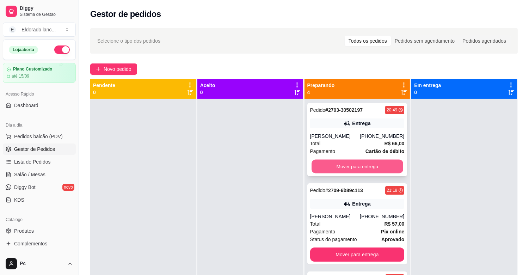
click at [333, 171] on button "Mover para entrega" at bounding box center [358, 167] width 92 height 14
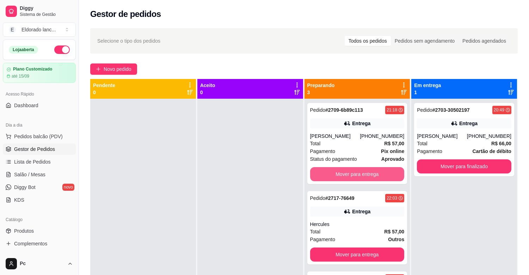
click at [333, 171] on button "Mover para entrega" at bounding box center [357, 174] width 95 height 14
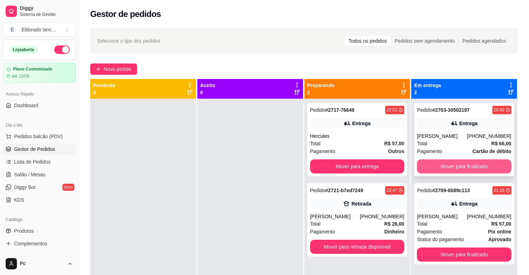
click at [427, 164] on button "Mover para finalizado" at bounding box center [464, 166] width 95 height 14
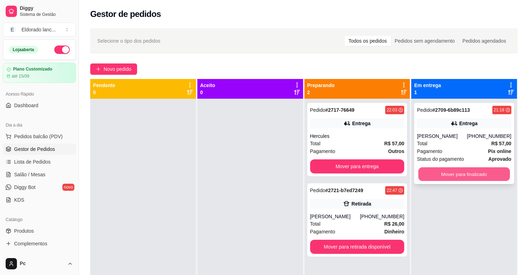
click at [429, 172] on button "Mover para finalizado" at bounding box center [465, 175] width 92 height 14
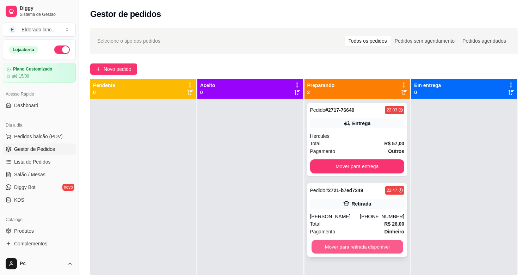
click at [313, 245] on button "Mover para retirada disponível" at bounding box center [358, 247] width 92 height 14
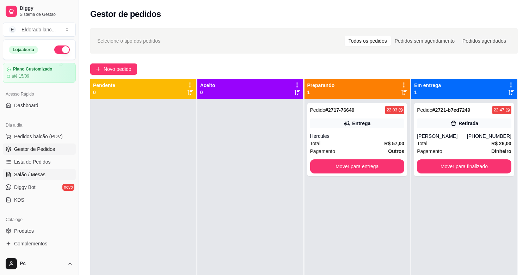
click at [49, 171] on link "Salão / Mesas" at bounding box center [39, 174] width 73 height 11
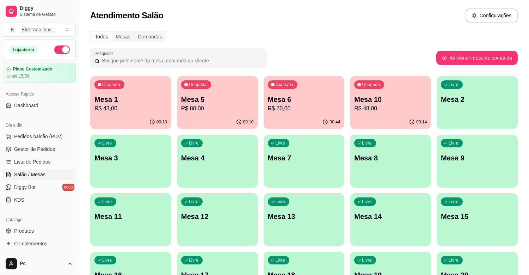
click at [277, 113] on div "Ocupada Mesa 6 R$ 70,00" at bounding box center [304, 95] width 81 height 39
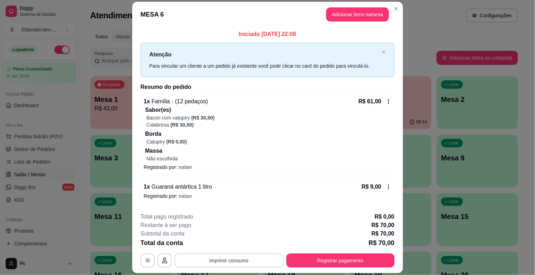
click at [239, 263] on button "Imprimir consumo" at bounding box center [229, 261] width 109 height 14
click at [233, 249] on button "IMPRESSORA" at bounding box center [228, 244] width 51 height 11
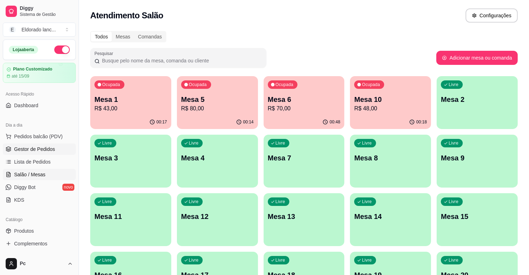
click at [50, 153] on link "Gestor de Pedidos" at bounding box center [39, 149] width 73 height 11
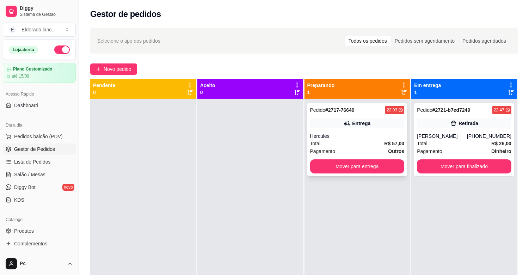
click at [346, 129] on div "Pedido # 2717-76649 22:03 Entrega Hercules Total R$ 57,00 Pagamento Outros Move…" at bounding box center [358, 139] width 100 height 73
click at [322, 163] on button "Mover para entrega" at bounding box center [357, 166] width 95 height 14
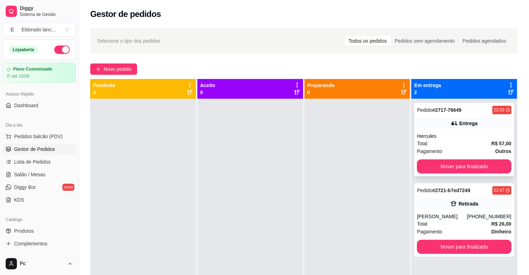
click at [438, 107] on strong "# 2717-76649" at bounding box center [447, 110] width 29 height 6
click at [478, 167] on button "Mover para finalizado" at bounding box center [464, 166] width 95 height 14
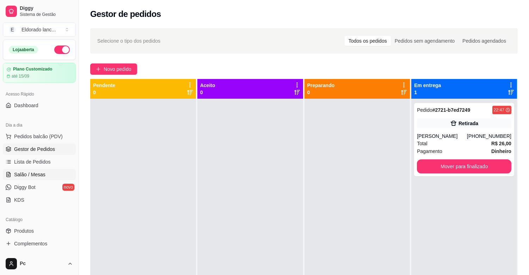
click at [50, 174] on link "Salão / Mesas" at bounding box center [39, 174] width 73 height 11
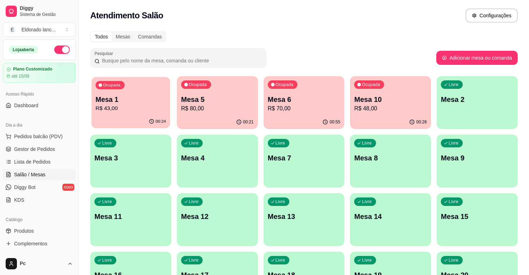
click at [133, 115] on button "Ocupada Mesa 1 R$ 43,00 00:24" at bounding box center [130, 102] width 79 height 51
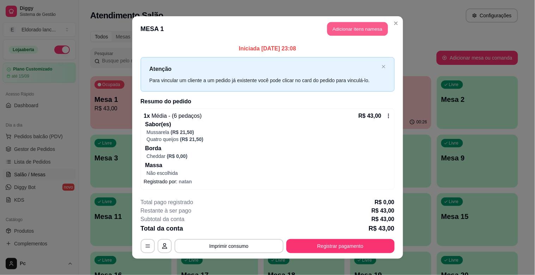
click at [372, 31] on button "Adicionar itens na mesa" at bounding box center [357, 29] width 61 height 14
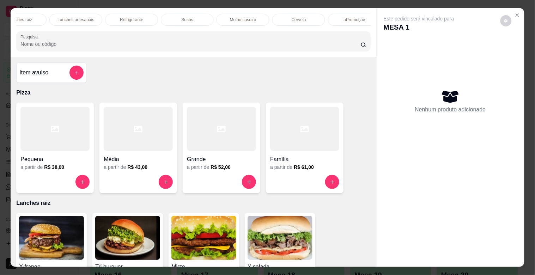
scroll to position [0, 88]
click at [135, 14] on div "Refrigerante" at bounding box center [121, 20] width 53 height 12
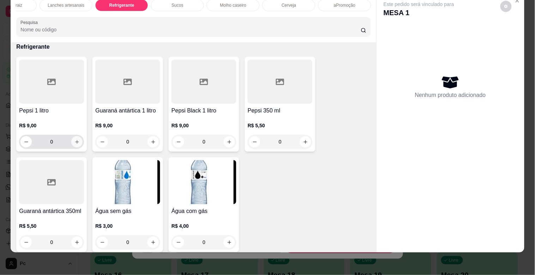
click at [71, 142] on button "increase-product-quantity" at bounding box center [76, 141] width 11 height 11
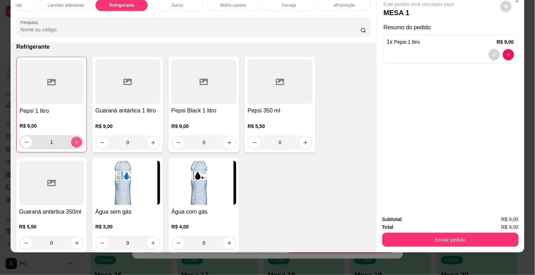
click at [74, 142] on icon "increase-product-quantity" at bounding box center [76, 142] width 5 height 5
type input "2"
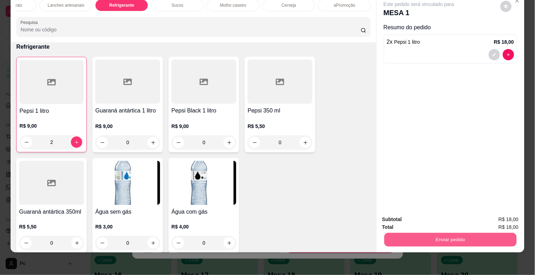
click at [424, 233] on button "Enviar pedido" at bounding box center [450, 240] width 132 height 14
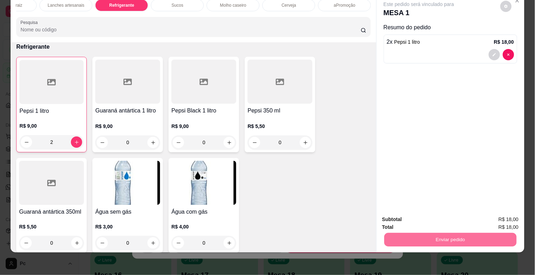
click at [447, 220] on button "Não registrar e enviar pedido" at bounding box center [427, 216] width 71 height 13
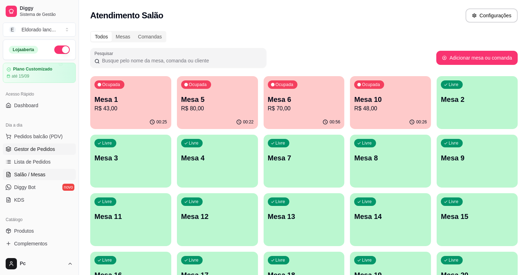
click at [28, 153] on link "Gestor de Pedidos" at bounding box center [39, 149] width 73 height 11
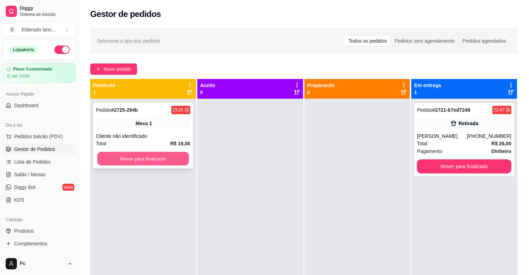
click at [126, 156] on button "Mover para finalizado" at bounding box center [143, 159] width 92 height 14
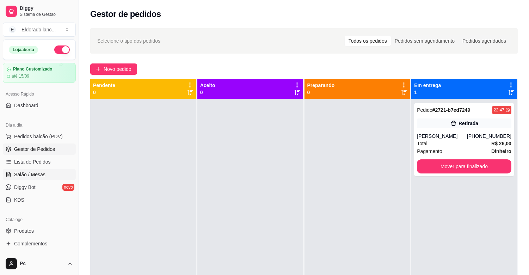
click at [16, 171] on span "Salão / Mesas" at bounding box center [29, 174] width 31 height 7
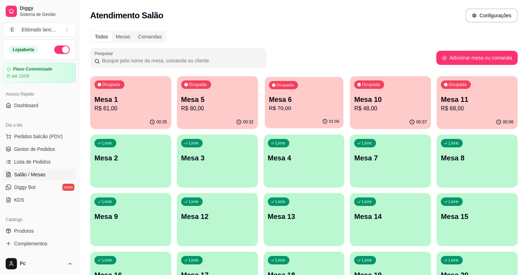
click at [308, 97] on p "Mesa 6" at bounding box center [304, 100] width 71 height 10
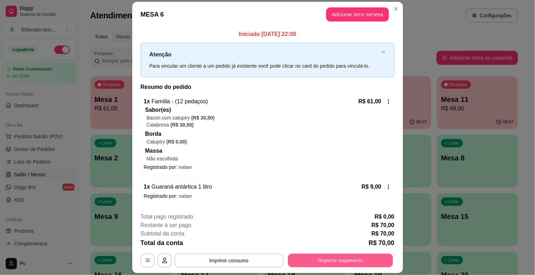
click at [305, 261] on button "Registrar pagamento" at bounding box center [340, 261] width 105 height 14
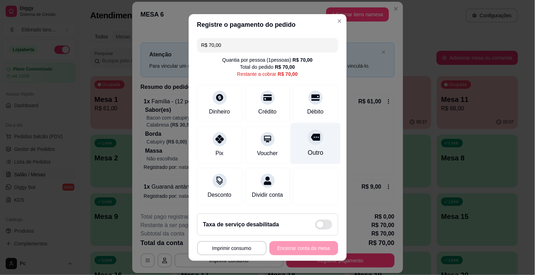
click at [308, 142] on div at bounding box center [316, 137] width 16 height 16
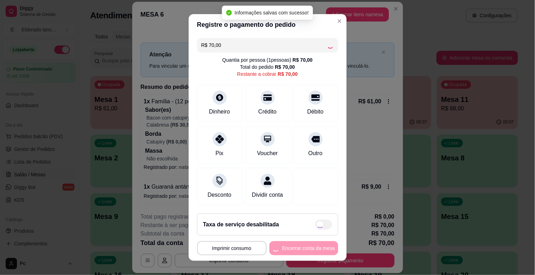
type input "R$ 0,00"
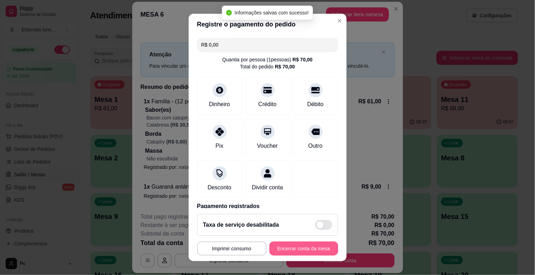
click at [277, 245] on button "Encerrar conta da mesa" at bounding box center [303, 249] width 69 height 14
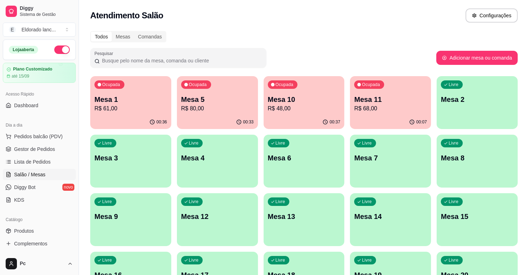
click at [226, 90] on div "Ocupada Mesa 5 R$ 80,00" at bounding box center [217, 95] width 81 height 39
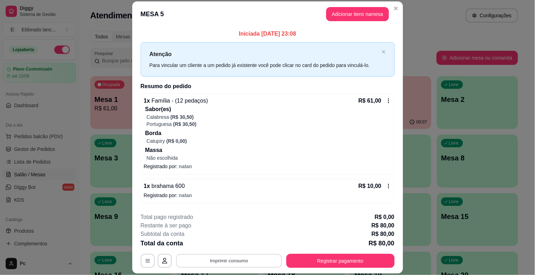
click at [212, 259] on button "Imprimir consumo" at bounding box center [229, 261] width 106 height 14
click at [219, 249] on button "IMPRESSORA" at bounding box center [228, 244] width 51 height 11
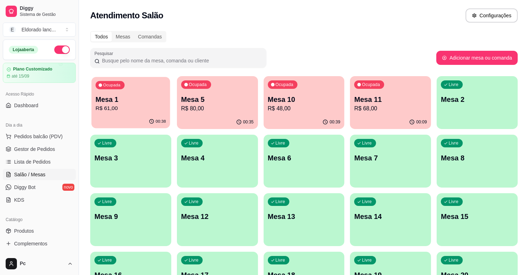
click at [133, 115] on button "Ocupada Mesa 1 R$ 61,00 00:38" at bounding box center [130, 102] width 79 height 51
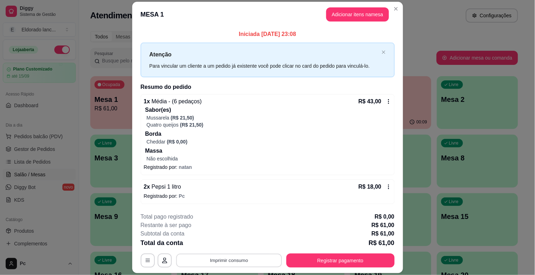
click at [259, 262] on button "Imprimir consumo" at bounding box center [229, 261] width 106 height 14
click at [228, 245] on button "IMPRESSORA" at bounding box center [228, 244] width 49 height 11
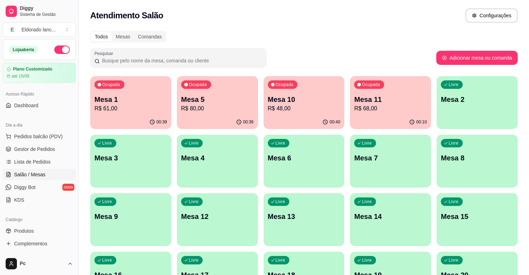
click at [318, 107] on p "R$ 48,00" at bounding box center [304, 108] width 73 height 8
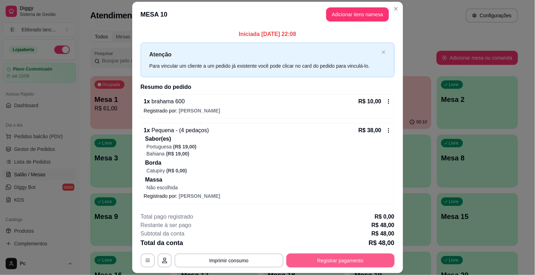
click at [304, 258] on button "Registrar pagamento" at bounding box center [340, 261] width 108 height 14
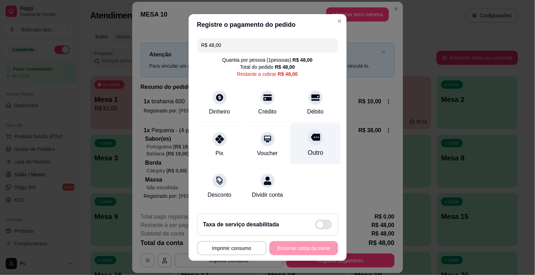
click at [309, 133] on div at bounding box center [316, 137] width 16 height 16
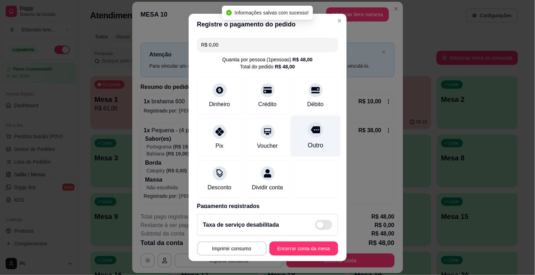
type input "R$ 0,00"
click at [308, 148] on div "Outro" at bounding box center [316, 145] width 16 height 9
click at [308, 147] on div "Outro" at bounding box center [316, 145] width 16 height 9
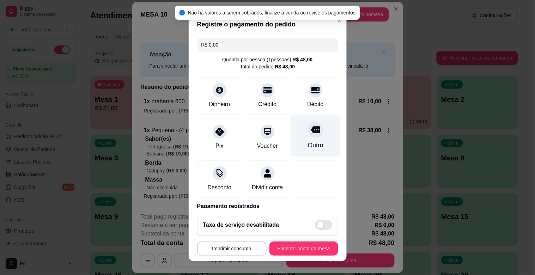
click at [308, 147] on div "Outro" at bounding box center [316, 145] width 16 height 9
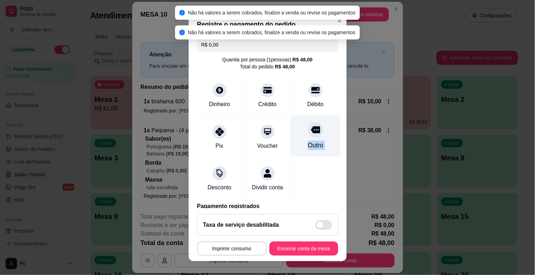
click at [308, 147] on div "Outro" at bounding box center [316, 145] width 16 height 9
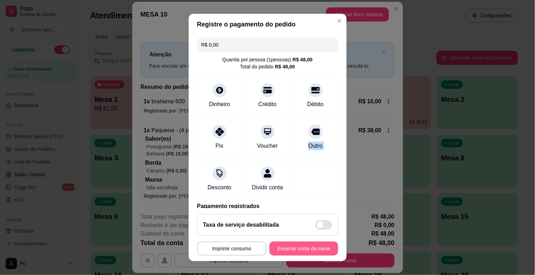
click at [284, 252] on button "Encerrar conta da mesa" at bounding box center [303, 249] width 69 height 14
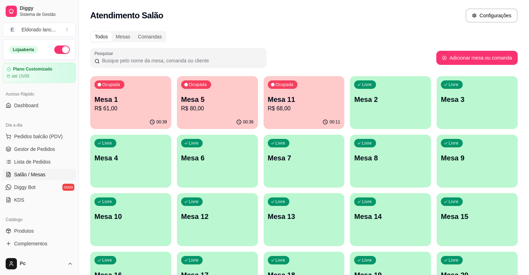
click at [152, 104] on div "Mesa 1 R$ 61,00" at bounding box center [131, 104] width 73 height 18
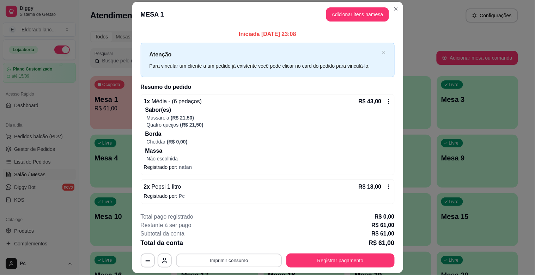
click at [243, 256] on button "Imprimir consumo" at bounding box center [229, 261] width 106 height 14
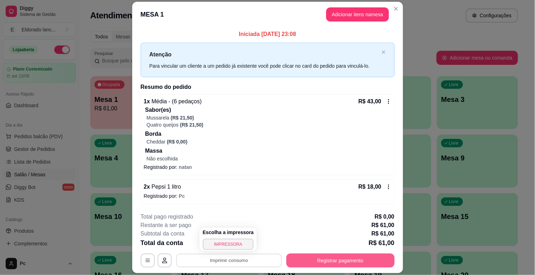
click at [293, 257] on button "Registrar pagamento" at bounding box center [340, 261] width 108 height 14
click at [313, 259] on button "Registrar pagamento" at bounding box center [340, 261] width 105 height 14
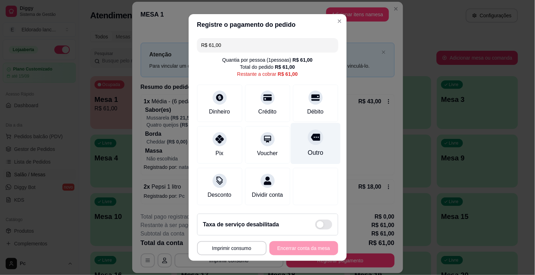
click at [314, 146] on div "Outro" at bounding box center [316, 143] width 50 height 41
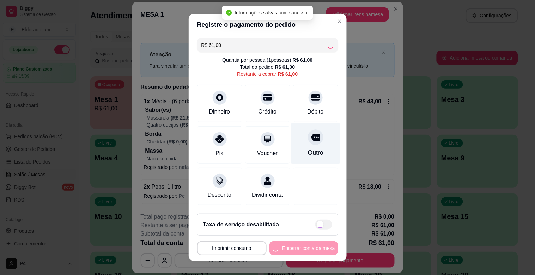
type input "R$ 0,00"
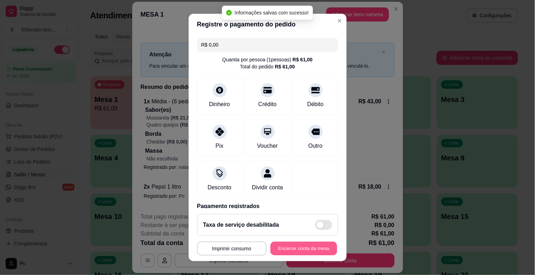
click at [281, 248] on button "Encerrar conta da mesa" at bounding box center [304, 249] width 67 height 14
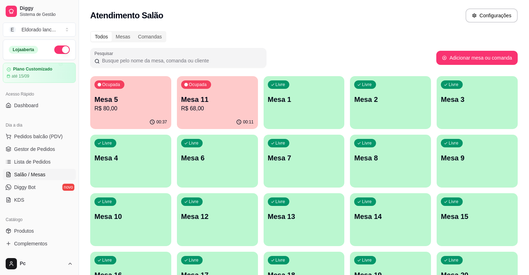
click at [206, 262] on div "Livre Mesa 17" at bounding box center [217, 274] width 81 height 44
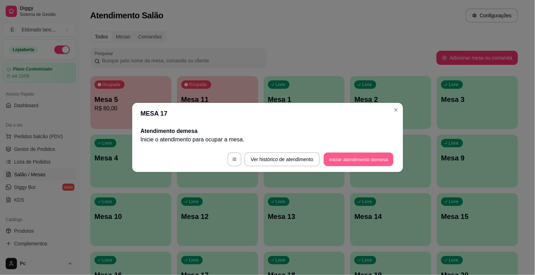
click at [357, 153] on button "Iniciar atendimento de mesa" at bounding box center [359, 160] width 70 height 14
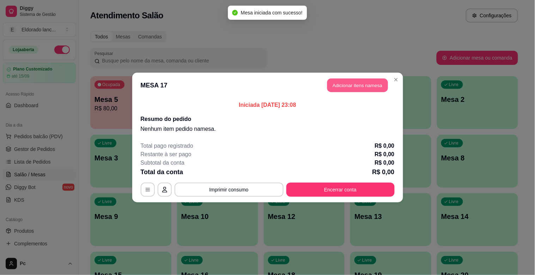
click at [359, 83] on button "Adicionar itens na mesa" at bounding box center [357, 86] width 61 height 14
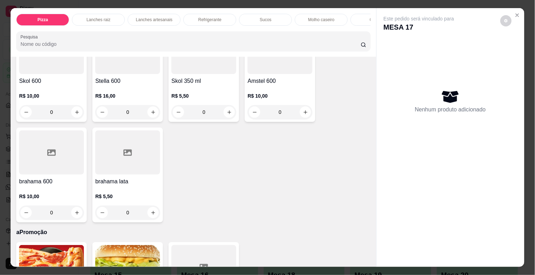
scroll to position [1782, 0]
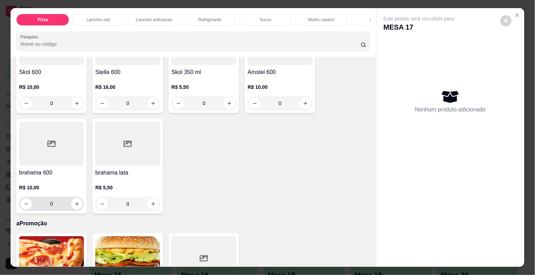
click at [79, 209] on div "0" at bounding box center [51, 204] width 62 height 14
click at [74, 205] on icon "increase-product-quantity" at bounding box center [76, 203] width 5 height 5
type input "1"
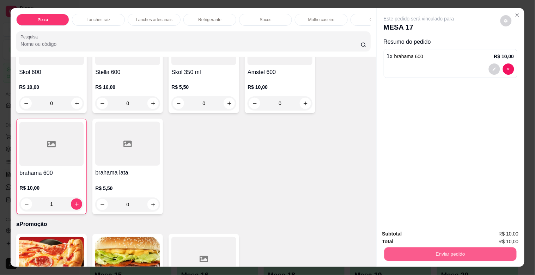
click at [408, 255] on button "Enviar pedido" at bounding box center [450, 254] width 132 height 14
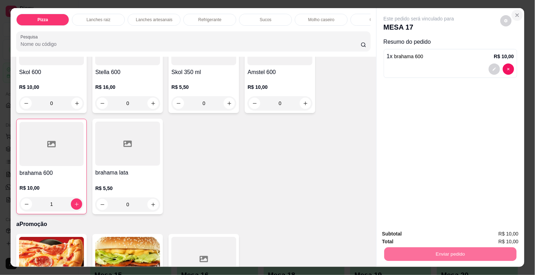
click at [515, 12] on icon "Close" at bounding box center [518, 15] width 6 height 6
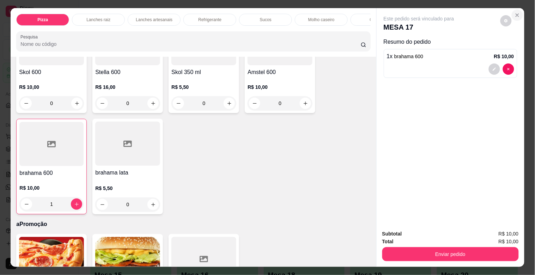
click at [515, 12] on icon "Close" at bounding box center [518, 15] width 6 height 6
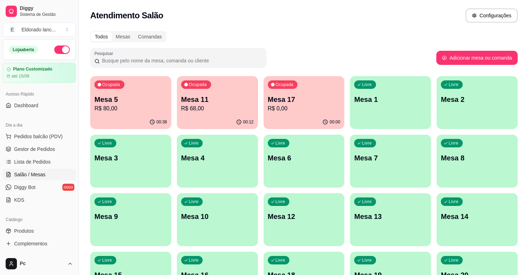
click at [524, 50] on div "Todos Mesas Comandas Pesquisar Adicionar mesa ou comanda Ocupada Mesa 5 R$ 80,0…" at bounding box center [304, 170] width 450 height 286
click at [316, 116] on div "00:00" at bounding box center [304, 121] width 79 height 13
click at [42, 150] on span "Gestor de Pedidos" at bounding box center [34, 149] width 41 height 7
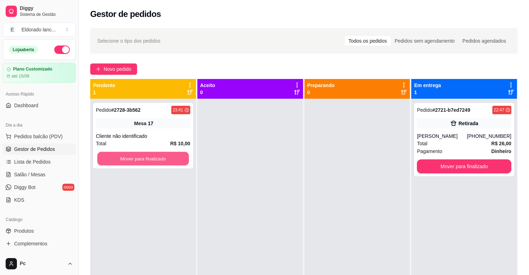
click at [128, 163] on button "Mover para finalizado" at bounding box center [143, 159] width 92 height 14
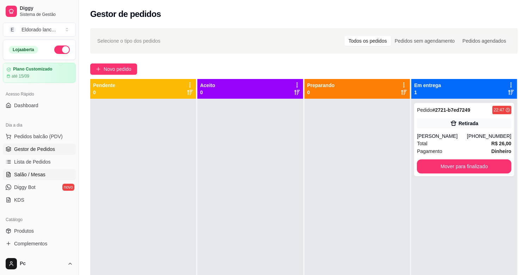
click at [22, 174] on span "Salão / Mesas" at bounding box center [29, 174] width 31 height 7
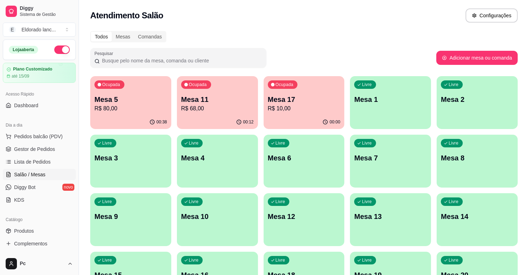
click at [119, 87] on p "Ocupada" at bounding box center [111, 85] width 18 height 6
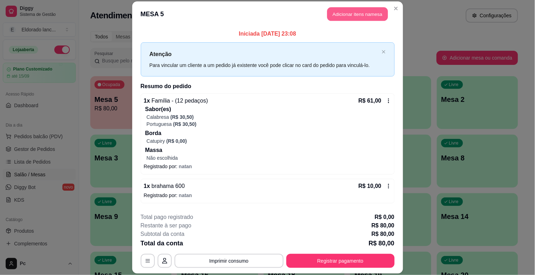
click at [347, 12] on button "Adicionar itens na mesa" at bounding box center [357, 14] width 61 height 14
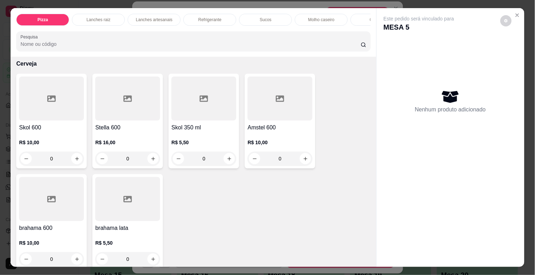
scroll to position [1739, 0]
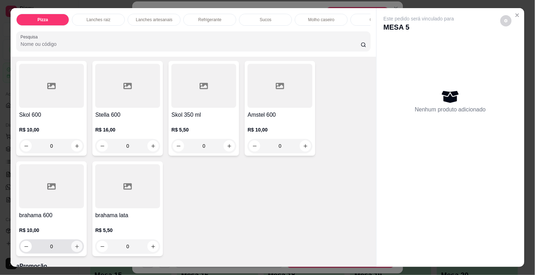
click at [74, 249] on icon "increase-product-quantity" at bounding box center [76, 246] width 5 height 5
type input "1"
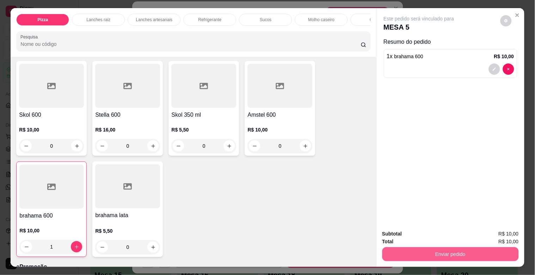
click at [440, 249] on button "Enviar pedido" at bounding box center [450, 254] width 136 height 14
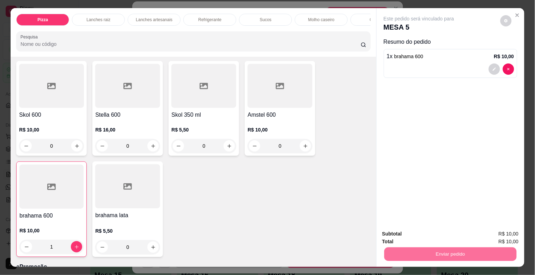
click at [438, 232] on button "Não registrar e enviar pedido" at bounding box center [426, 233] width 73 height 13
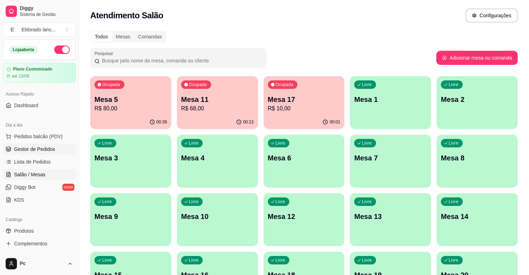
click at [44, 146] on span "Gestor de Pedidos" at bounding box center [34, 149] width 41 height 7
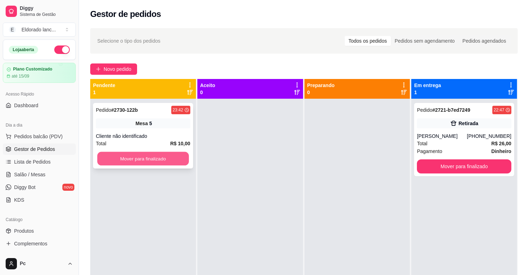
click at [137, 163] on button "Mover para finalizado" at bounding box center [143, 159] width 92 height 14
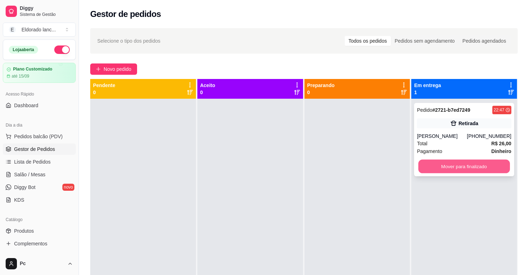
click at [463, 168] on button "Mover para finalizado" at bounding box center [465, 167] width 92 height 14
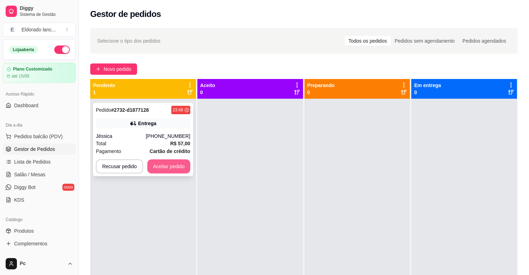
click at [173, 167] on button "Aceitar pedido" at bounding box center [168, 166] width 43 height 14
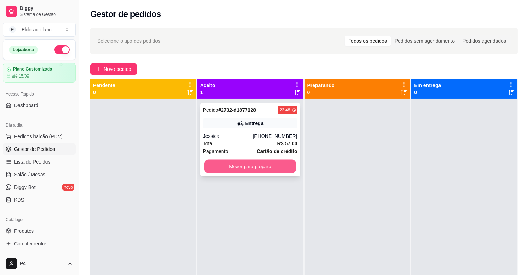
click at [280, 167] on button "Mover para preparo" at bounding box center [251, 167] width 92 height 14
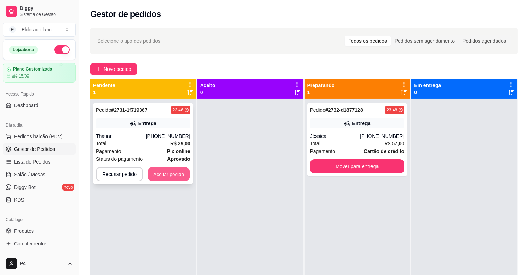
click at [172, 177] on button "Aceitar pedido" at bounding box center [169, 175] width 42 height 14
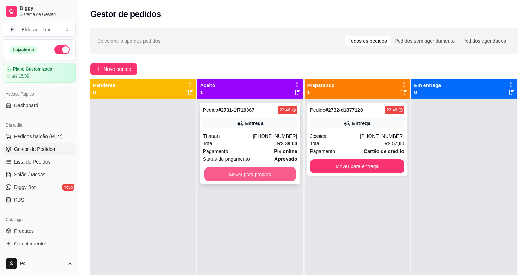
click at [280, 174] on button "Mover para preparo" at bounding box center [251, 175] width 92 height 14
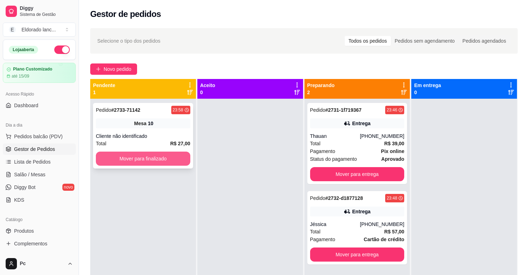
click at [167, 160] on button "Mover para finalizado" at bounding box center [143, 159] width 95 height 14
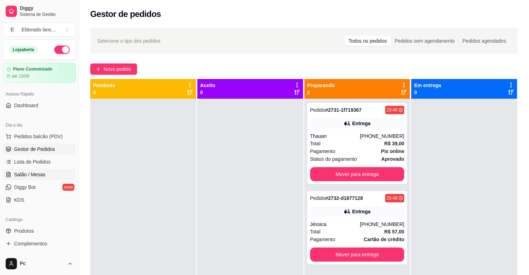
click at [19, 180] on link "Salão / Mesas" at bounding box center [39, 174] width 73 height 11
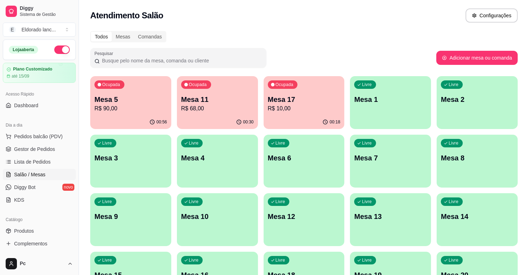
click at [122, 100] on p "Mesa 5" at bounding box center [131, 100] width 73 height 10
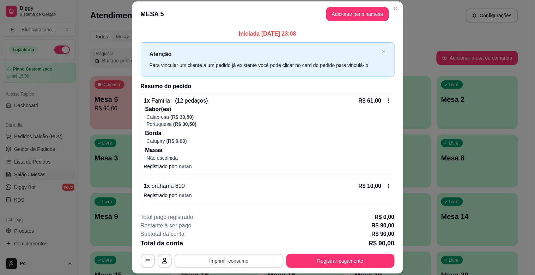
click at [226, 259] on button "Imprimir consumo" at bounding box center [229, 261] width 109 height 14
click at [228, 240] on button "IMPRESSORA" at bounding box center [228, 244] width 49 height 11
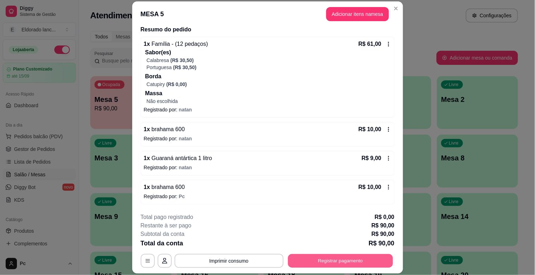
click at [368, 263] on button "Registrar pagamento" at bounding box center [340, 261] width 105 height 14
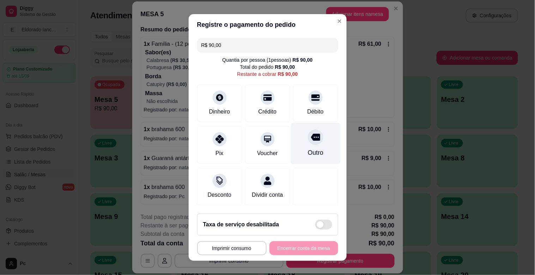
click at [308, 148] on div "Outro" at bounding box center [316, 152] width 16 height 9
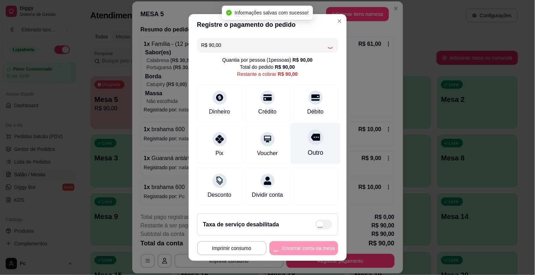
type input "R$ 0,00"
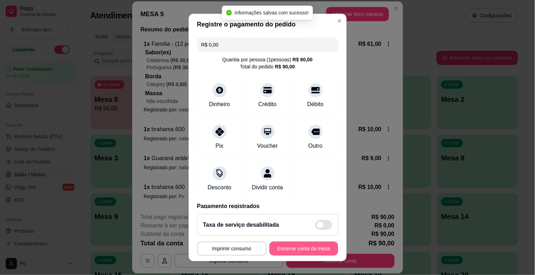
click at [313, 246] on button "Encerrar conta da mesa" at bounding box center [303, 249] width 69 height 14
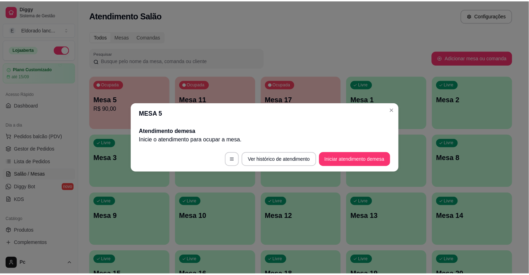
scroll to position [0, 0]
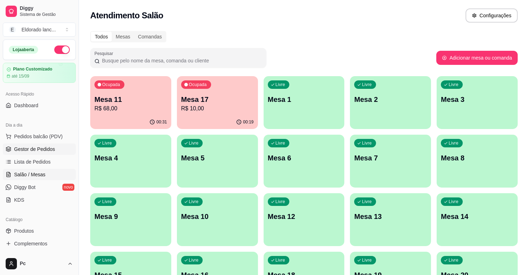
click at [42, 154] on link "Gestor de Pedidos" at bounding box center [39, 149] width 73 height 11
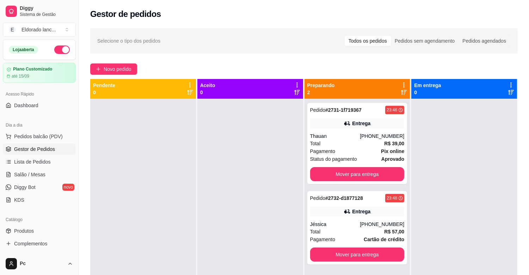
click at [400, 23] on div "Gestor de pedidos" at bounding box center [304, 12] width 450 height 24
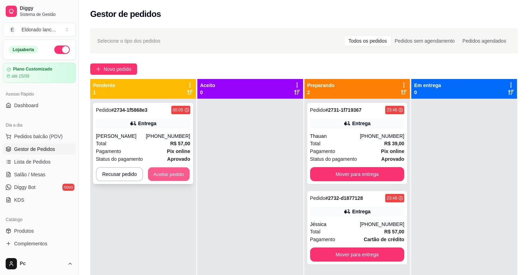
click at [166, 180] on button "Aceitar pedido" at bounding box center [169, 175] width 42 height 14
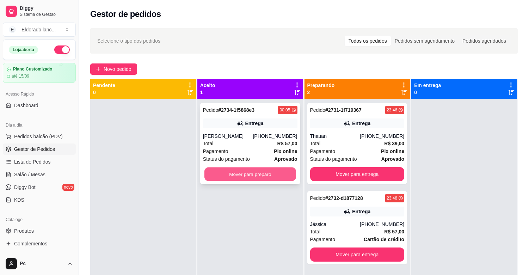
click at [247, 177] on button "Mover para preparo" at bounding box center [251, 175] width 92 height 14
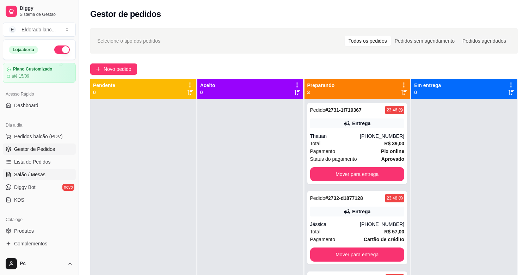
click at [31, 177] on span "Salão / Mesas" at bounding box center [29, 174] width 31 height 7
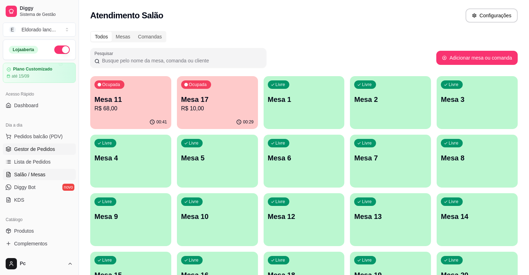
click at [34, 152] on span "Gestor de Pedidos" at bounding box center [34, 149] width 41 height 7
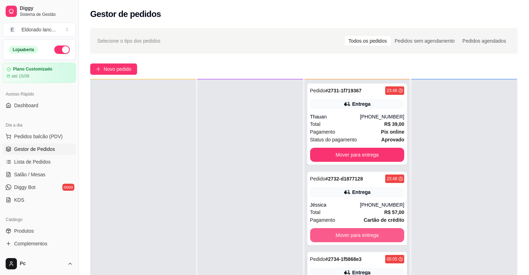
scroll to position [108, 0]
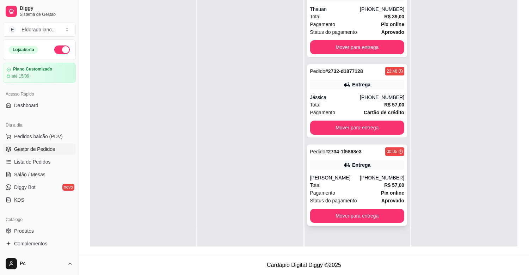
click at [348, 190] on div "Pagamento Pix online" at bounding box center [357, 193] width 95 height 8
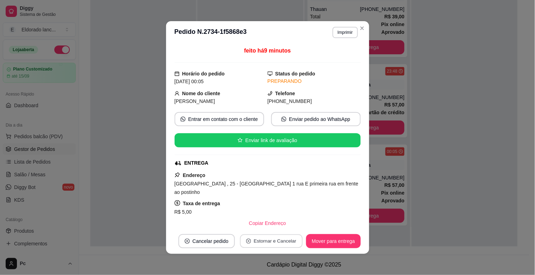
click at [273, 244] on button "Estornar e Cancelar" at bounding box center [271, 242] width 62 height 14
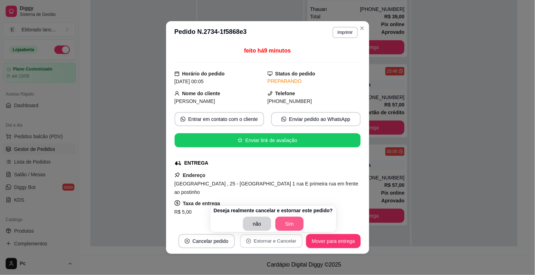
click at [285, 223] on button "Sim" at bounding box center [289, 224] width 28 height 14
click at [285, 223] on div "não Sim" at bounding box center [273, 224] width 119 height 14
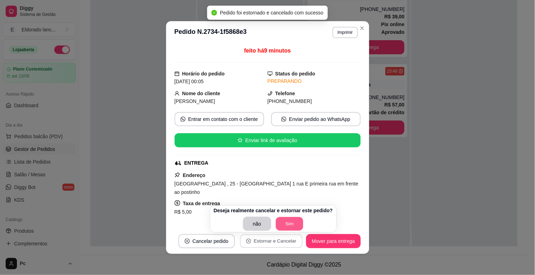
click at [288, 224] on button "Sim" at bounding box center [290, 224] width 28 height 14
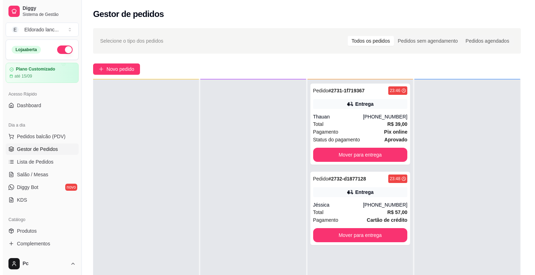
scroll to position [0, 0]
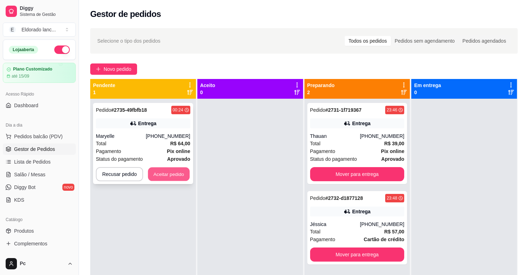
click at [179, 171] on button "Aceitar pedido" at bounding box center [169, 175] width 42 height 14
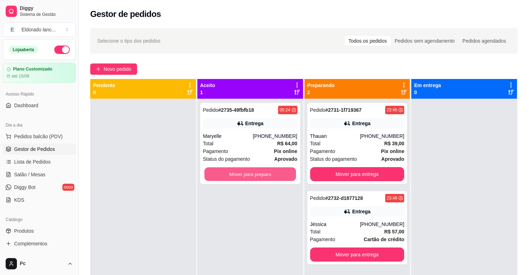
click at [260, 176] on button "Mover para preparo" at bounding box center [251, 175] width 92 height 14
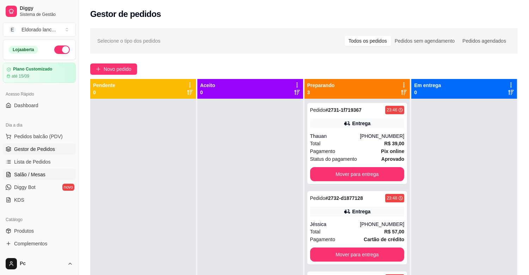
click at [39, 174] on span "Salão / Mesas" at bounding box center [29, 174] width 31 height 7
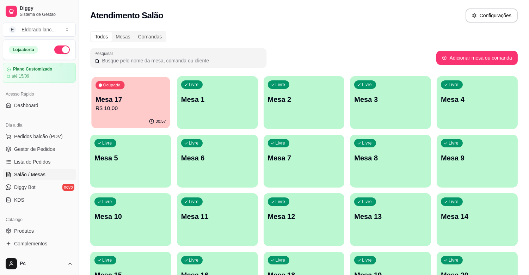
click at [138, 99] on p "Mesa 17" at bounding box center [131, 100] width 71 height 10
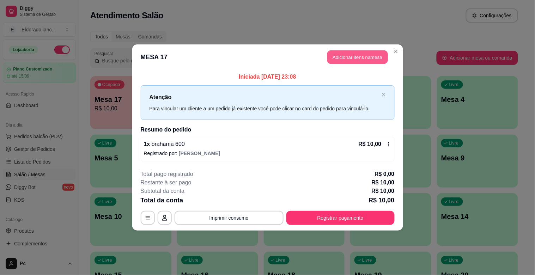
click at [373, 61] on button "Adicionar itens na mesa" at bounding box center [357, 57] width 61 height 14
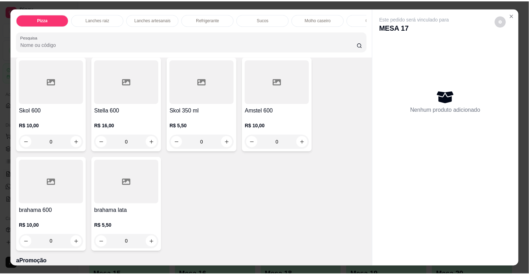
scroll to position [1811, 0]
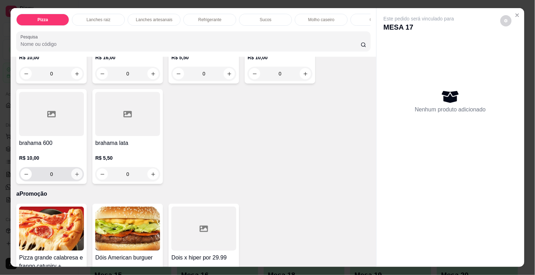
click at [75, 177] on icon "increase-product-quantity" at bounding box center [76, 174] width 5 height 5
type input "1"
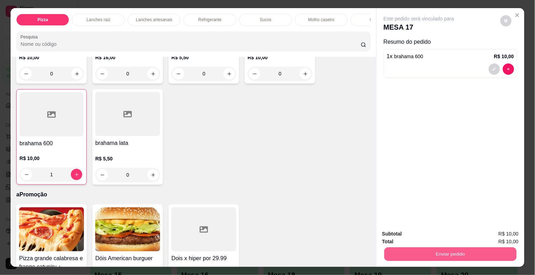
click at [408, 253] on button "Enviar pedido" at bounding box center [450, 254] width 132 height 14
click at [417, 236] on button "Não registrar e enviar pedido" at bounding box center [427, 233] width 71 height 13
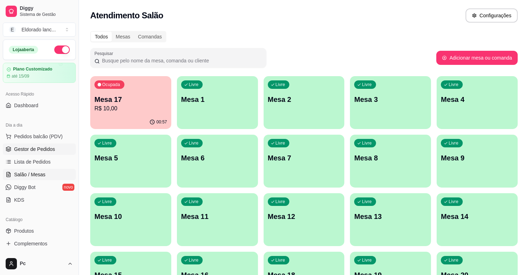
click at [58, 147] on link "Gestor de Pedidos" at bounding box center [39, 149] width 73 height 11
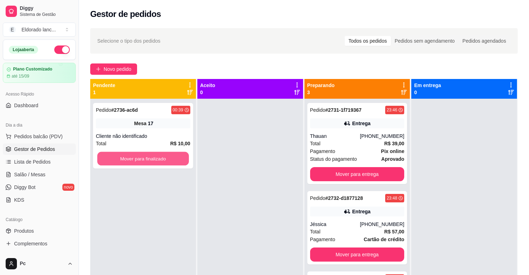
click at [139, 154] on button "Mover para finalizado" at bounding box center [143, 159] width 92 height 14
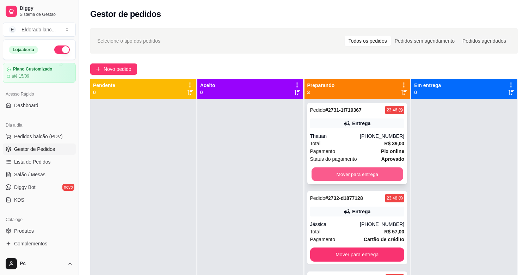
click at [327, 173] on button "Mover para entrega" at bounding box center [358, 175] width 92 height 14
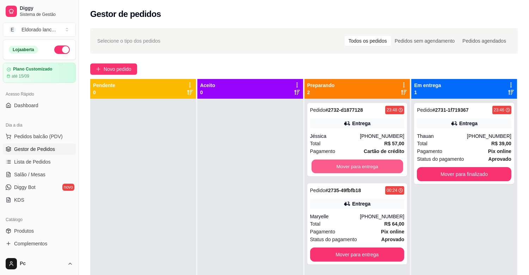
click at [327, 173] on button "Mover para entrega" at bounding box center [358, 167] width 92 height 14
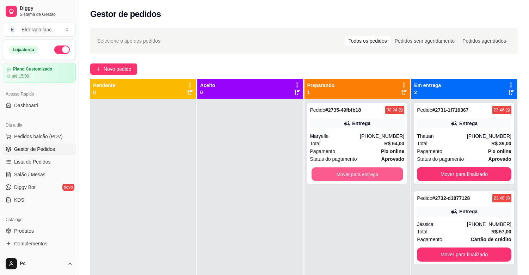
click at [327, 173] on button "Mover para entrega" at bounding box center [358, 175] width 92 height 14
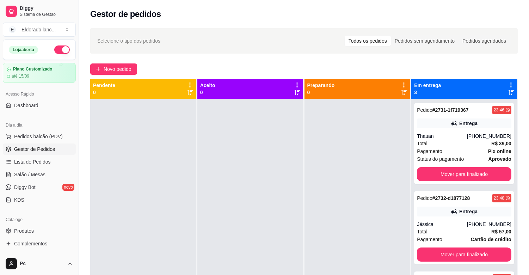
click at [57, 48] on button "button" at bounding box center [62, 49] width 16 height 8
